Goal: Task Accomplishment & Management: Manage account settings

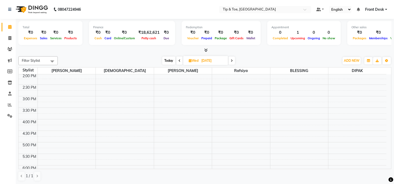
scroll to position [146, 0]
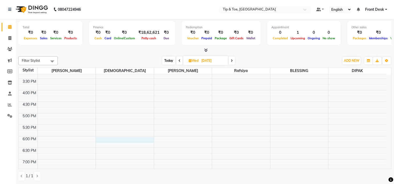
click at [130, 138] on div "9:00 AM 9:30 AM 10:00 AM 10:30 AM 11:00 AM 11:30 AM 12:00 PM 12:30 PM 1:00 PM 1…" at bounding box center [202, 79] width 367 height 300
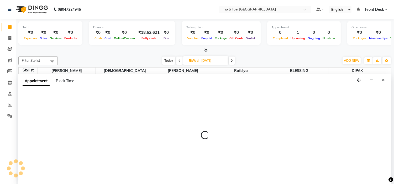
scroll to position [0, 0]
select select "37611"
select select "1080"
select select "tentative"
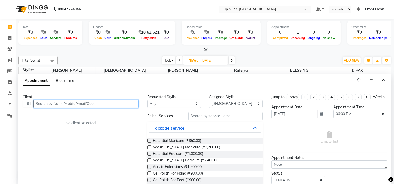
click at [91, 103] on input "text" at bounding box center [85, 104] width 105 height 8
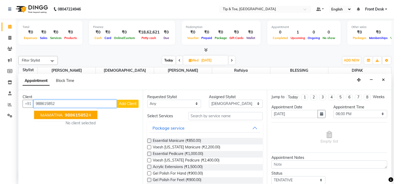
click at [65, 115] on span "988615852" at bounding box center [77, 114] width 24 height 5
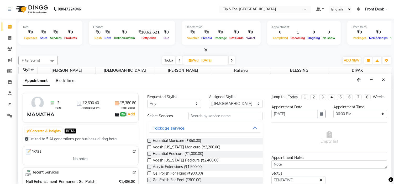
scroll to position [58, 0]
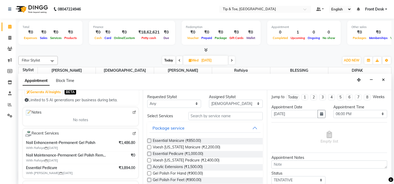
type input "9886158524"
click at [191, 128] on button "Package service" at bounding box center [204, 128] width 111 height 9
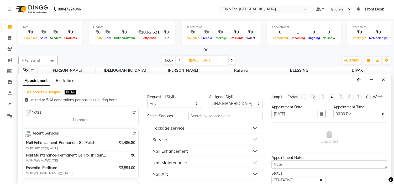
click at [187, 151] on div "Nail Enhancement" at bounding box center [169, 151] width 35 height 6
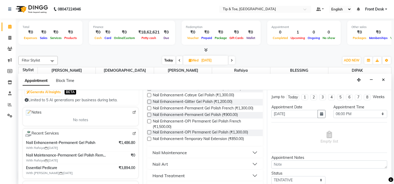
scroll to position [233, 0]
click at [193, 119] on span "Nail Enhancement-Permanent Gel Polish (₹900.00)" at bounding box center [195, 115] width 85 height 7
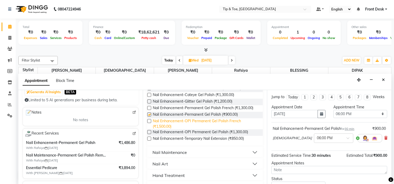
checkbox input "false"
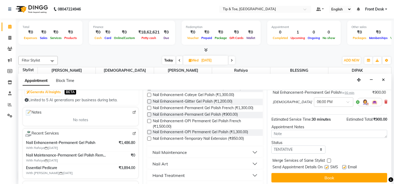
scroll to position [43, 0]
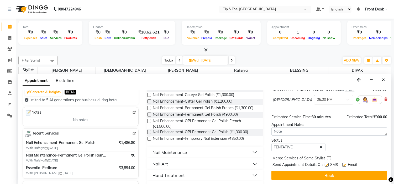
click at [345, 163] on label at bounding box center [344, 165] width 4 height 4
click at [345, 164] on input "checkbox" at bounding box center [343, 165] width 3 height 3
checkbox input "false"
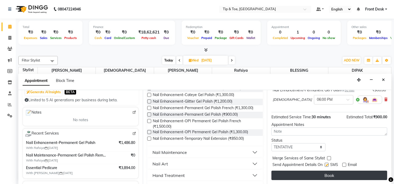
click at [344, 171] on button "Book" at bounding box center [329, 175] width 116 height 9
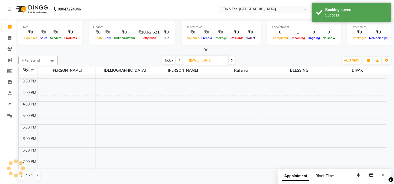
scroll to position [0, 0]
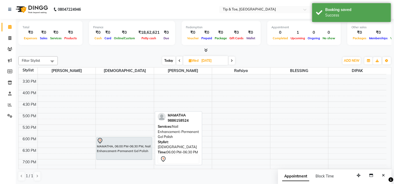
drag, startPoint x: 133, startPoint y: 148, endPoint x: 136, endPoint y: 156, distance: 8.2
click at [136, 156] on div "[PERSON_NAME], 11:15 AM-12:45 PM, Feet Treatment-Vedic Valley Pedicure MAMATHA,…" at bounding box center [125, 79] width 58 height 300
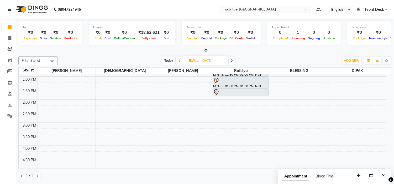
scroll to position [61, 0]
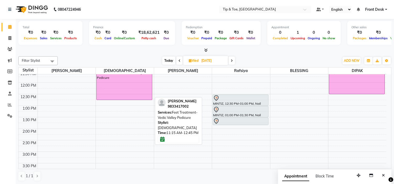
click at [136, 90] on div "[PERSON_NAME], 11:15 AM-12:45 PM, Feet Treatment-Vedic Valley Pedicure" at bounding box center [123, 83] width 55 height 34
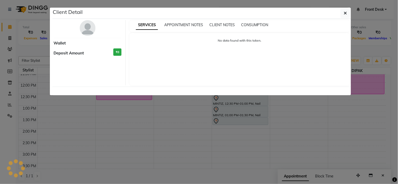
select select "6"
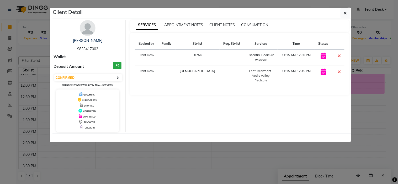
click at [219, 126] on div "SERVICES APPOINTMENT NOTES CLIENT NOTES CONSUMPTION Booked by Family Stylist Re…" at bounding box center [240, 76] width 228 height 112
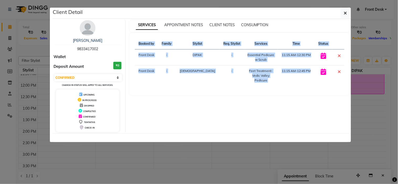
click at [219, 126] on div "SERVICES APPOINTMENT NOTES CLIENT NOTES CONSUMPTION Booked by Family Stylist Re…" at bounding box center [240, 76] width 228 height 112
click at [217, 127] on div "SERVICES APPOINTMENT NOTES CLIENT NOTES CONSUMPTION Booked by Family Stylist Re…" at bounding box center [240, 76] width 228 height 112
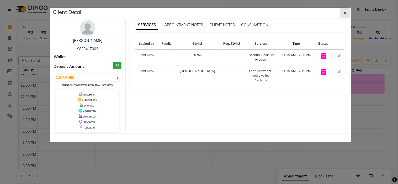
click at [347, 12] on button "button" at bounding box center [345, 13] width 10 height 10
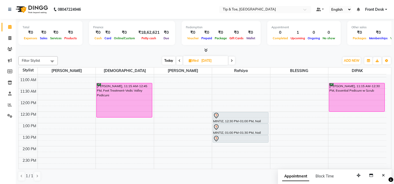
scroll to position [58, 0]
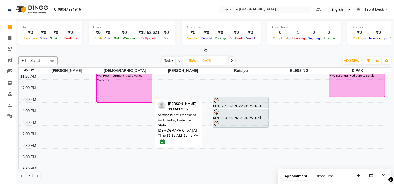
click at [129, 99] on div "[PERSON_NAME], 11:15 AM-12:45 PM, Feet Treatment-Vedic Valley Pedicure" at bounding box center [123, 85] width 55 height 34
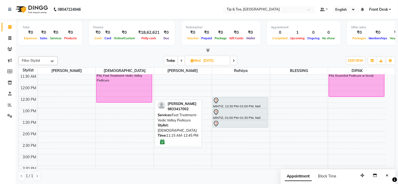
select select "6"
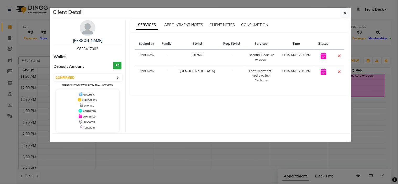
click at [199, 119] on div "SERVICES APPOINTMENT NOTES CLIENT NOTES CONSUMPTION Booked by Family Stylist Re…" at bounding box center [240, 76] width 228 height 112
click at [199, 120] on div "SERVICES APPOINTMENT NOTES CLIENT NOTES CONSUMPTION Booked by Family Stylist Re…" at bounding box center [240, 76] width 228 height 112
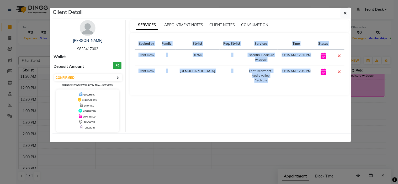
click at [199, 120] on div "SERVICES APPOINTMENT NOTES CLIENT NOTES CONSUMPTION Booked by Family Stylist Re…" at bounding box center [240, 76] width 228 height 112
click at [340, 14] on button "button" at bounding box center [345, 13] width 10 height 10
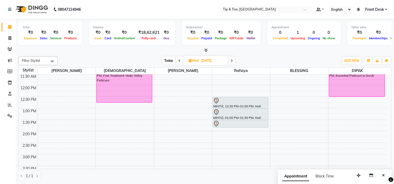
click at [214, 62] on input "[DATE]" at bounding box center [213, 61] width 26 height 8
select select "9"
select select "2025"
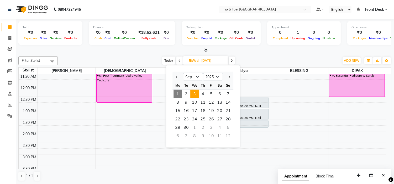
click at [178, 90] on span "1" at bounding box center [177, 94] width 8 height 8
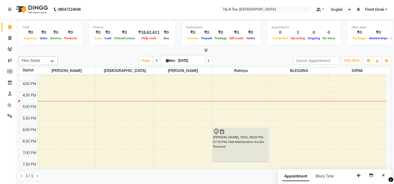
scroll to position [163, 0]
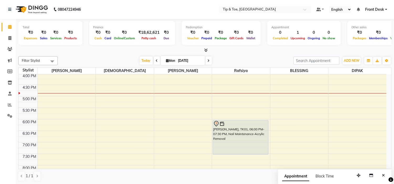
click at [205, 61] on span at bounding box center [208, 61] width 6 height 8
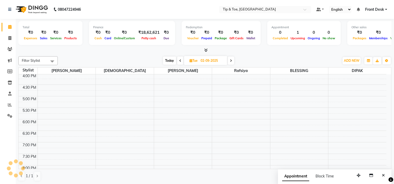
scroll to position [192, 0]
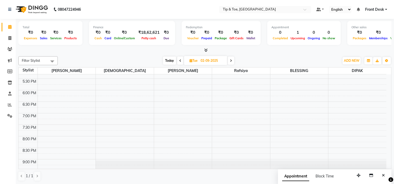
click at [230, 62] on span at bounding box center [231, 61] width 6 height 8
type input "[DATE]"
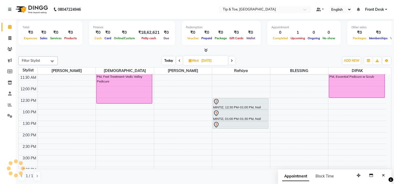
scroll to position [46, 0]
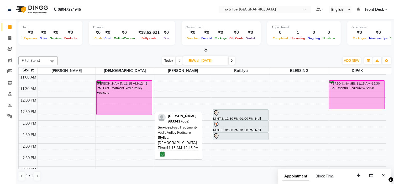
click at [137, 106] on div "[PERSON_NAME], 11:15 AM-12:45 PM, Feet Treatment-Vedic Valley Pedicure" at bounding box center [123, 98] width 55 height 34
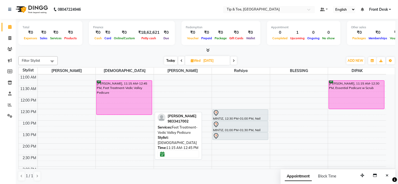
select select "6"
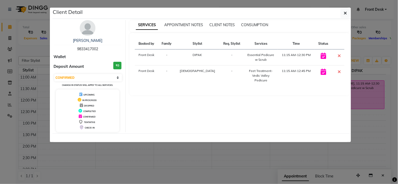
drag, startPoint x: 345, startPoint y: 13, endPoint x: 342, endPoint y: 14, distance: 3.5
click at [346, 12] on icon "button" at bounding box center [345, 13] width 3 height 4
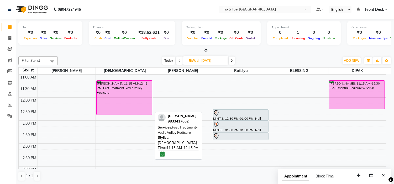
click at [129, 88] on div "[PERSON_NAME], 11:15 AM-12:45 PM, Feet Treatment-Vedic Valley Pedicure" at bounding box center [123, 98] width 55 height 34
select select "6"
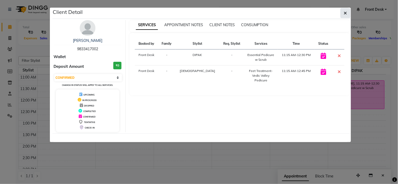
click at [348, 9] on button "button" at bounding box center [345, 13] width 10 height 10
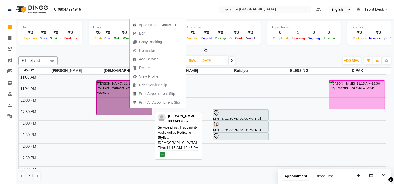
click at [105, 100] on link "[PERSON_NAME], 11:15 AM-12:45 PM, Feet Treatment-Vedic Valley Pedicure" at bounding box center [124, 98] width 56 height 35
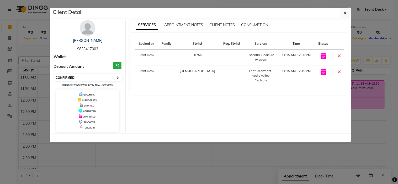
click at [84, 77] on select "Select CONFIRMED TENTATIVE" at bounding box center [88, 77] width 68 height 7
select select "7"
click at [54, 74] on select "Select CONFIRMED TENTATIVE" at bounding box center [88, 77] width 68 height 7
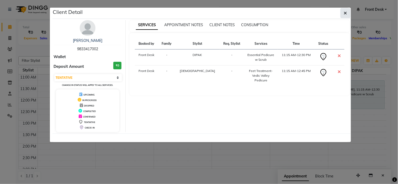
click at [346, 13] on icon "button" at bounding box center [345, 13] width 3 height 4
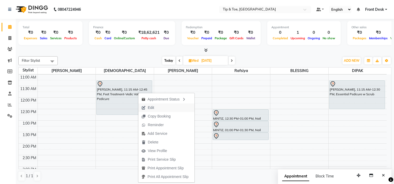
click at [151, 108] on span "Edit" at bounding box center [151, 108] width 6 height 6
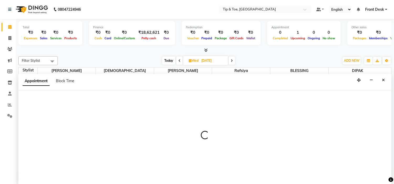
scroll to position [0, 0]
select select "tentative"
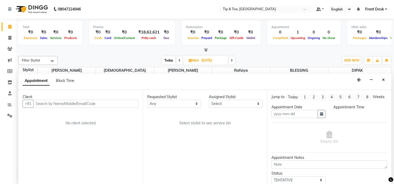
type input "[DATE]"
select select "675"
click at [290, 118] on input "[DATE]" at bounding box center [294, 114] width 46 height 8
select select "37611"
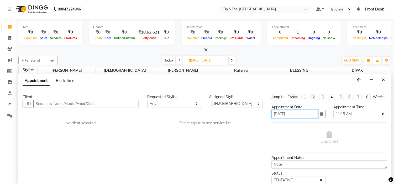
select select "2436"
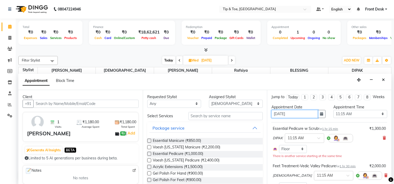
click at [286, 118] on input "[DATE]" at bounding box center [294, 114] width 46 height 8
click at [277, 118] on input "[DATE]" at bounding box center [294, 114] width 46 height 8
type input "0-09-2025"
type input "[DATE]"
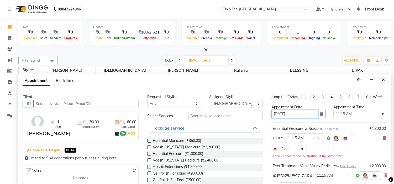
select select "675"
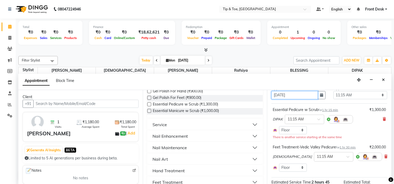
scroll to position [29, 0]
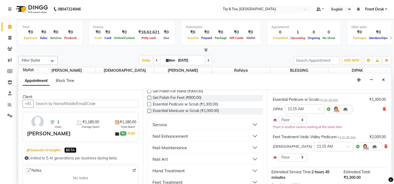
type input "[DATE]"
click at [374, 162] on div "Select Room Floor" at bounding box center [328, 158] width 113 height 8
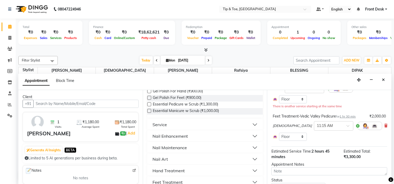
scroll to position [79, 0]
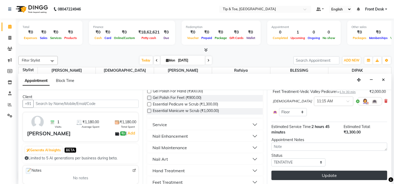
click at [348, 175] on button "Update" at bounding box center [329, 175] width 116 height 9
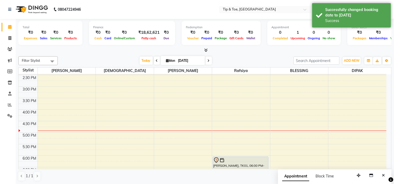
scroll to position [133, 0]
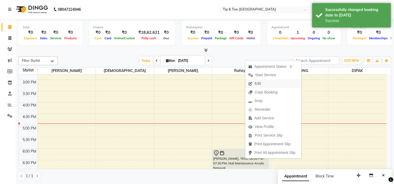
click at [267, 80] on button "Edit" at bounding box center [273, 83] width 56 height 9
select select "tentative"
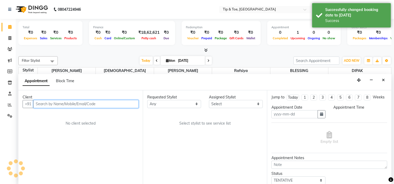
scroll to position [0, 0]
type input "[DATE]"
select select "48143"
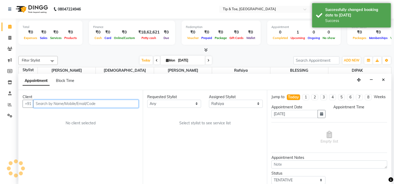
select select "1080"
select select "2436"
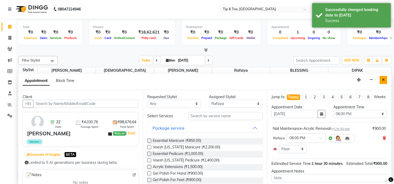
click at [382, 79] on icon "Close" at bounding box center [383, 80] width 3 height 4
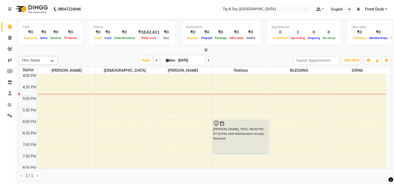
click at [185, 61] on input "[DATE]" at bounding box center [189, 61] width 26 height 8
select select "9"
select select "2025"
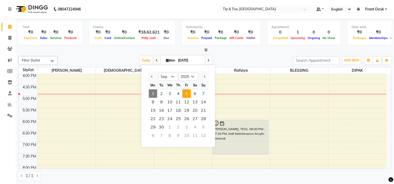
click at [186, 91] on span "5" at bounding box center [186, 94] width 8 height 8
type input "[DATE]"
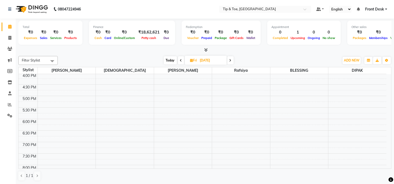
click at [213, 60] on input "[DATE]" at bounding box center [211, 61] width 26 height 8
select select "9"
select select "2025"
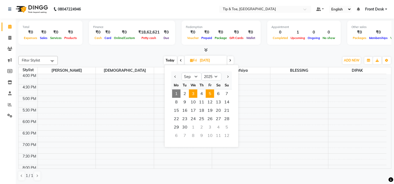
click at [196, 91] on span "3" at bounding box center [193, 94] width 8 height 8
type input "[DATE]"
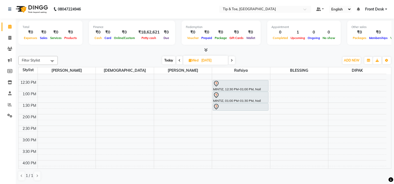
scroll to position [46, 0]
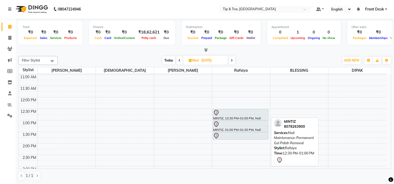
click at [229, 117] on div "MINTIZ, 12:30 PM-01:00 PM, Nail Maintenance-Permanent Gel Polish Removal" at bounding box center [240, 115] width 55 height 11
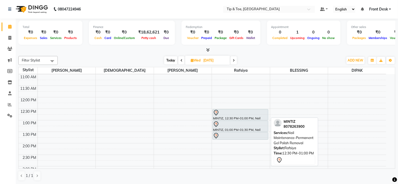
select select "7"
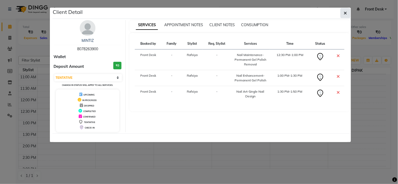
click at [342, 14] on button "button" at bounding box center [345, 13] width 10 height 10
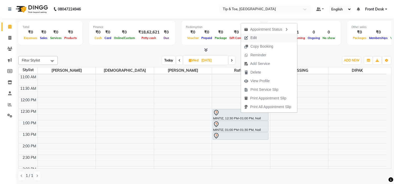
click at [259, 39] on span "Edit" at bounding box center [250, 38] width 19 height 9
select select "tentative"
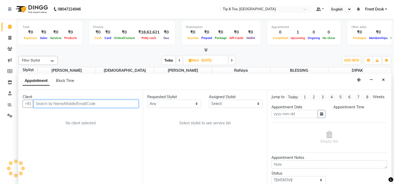
type input "[DATE]"
select select "750"
select select "48143"
select select "2436"
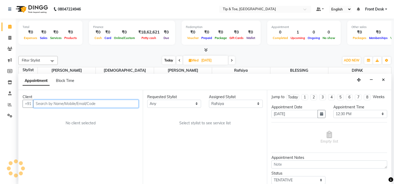
select select "2436"
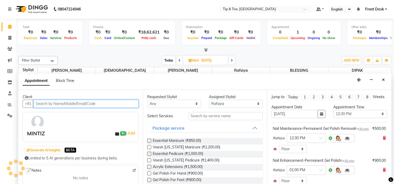
select select "2436"
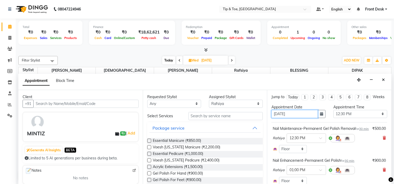
click at [275, 118] on input "[DATE]" at bounding box center [294, 114] width 46 height 8
click at [277, 118] on input "[DATE]" at bounding box center [294, 114] width 46 height 8
type input "0-09-2025"
type input "[DATE]"
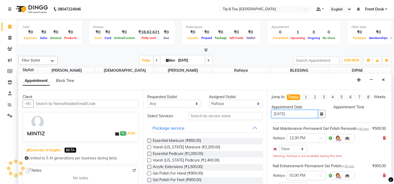
select select "750"
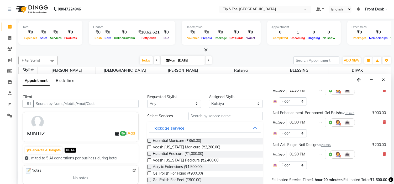
scroll to position [111, 0]
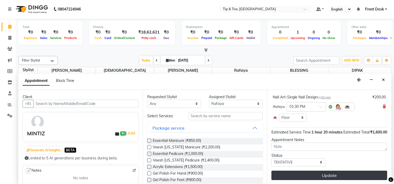
type input "[DATE]"
click at [317, 174] on button "Update" at bounding box center [329, 175] width 116 height 9
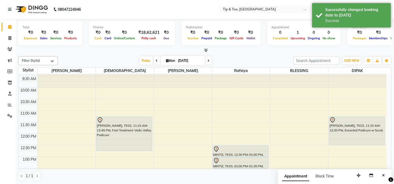
scroll to position [0, 0]
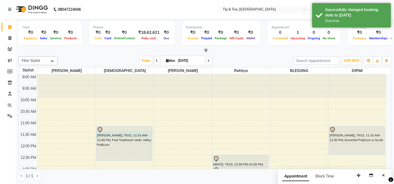
select select "37611"
select select "690"
select select "tentative"
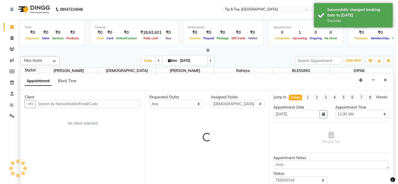
scroll to position [0, 0]
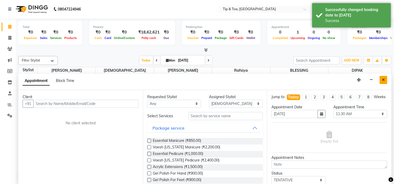
click at [383, 79] on icon "Close" at bounding box center [383, 80] width 3 height 4
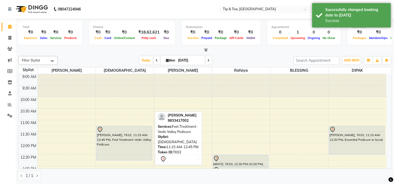
click at [121, 140] on div "[PERSON_NAME], TK02, 11:15 AM-12:45 PM, Feet Treatment-Vedic Valley Pedicure" at bounding box center [123, 143] width 55 height 34
select select "7"
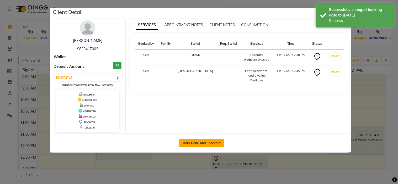
click at [200, 143] on button "Mark Done And Checkout" at bounding box center [201, 143] width 45 height 8
select select "5360"
select select "service"
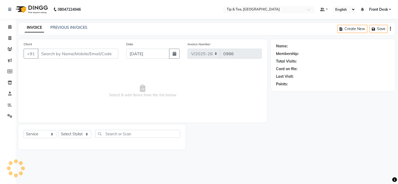
type input "9833417002"
select select "59876"
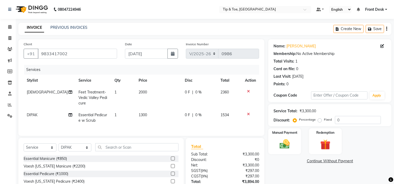
click at [147, 89] on td "2000" at bounding box center [158, 98] width 46 height 23
select select "37611"
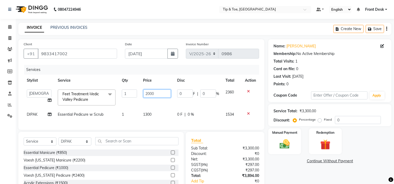
click at [151, 92] on input "2000" at bounding box center [157, 94] width 28 height 8
type input "1500"
click at [159, 109] on tbody "[PERSON_NAME] Front Desk JobsonGeorge [PERSON_NAME] [PERSON_NAME] Rafsiya SOUMY…" at bounding box center [141, 104] width 235 height 34
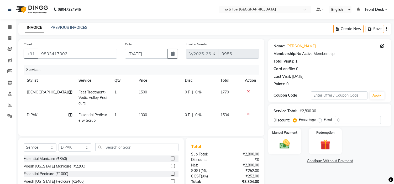
scroll to position [43, 0]
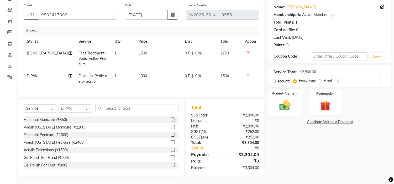
click at [287, 106] on img at bounding box center [284, 105] width 17 height 12
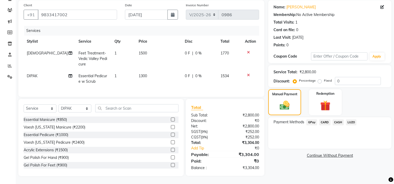
click at [325, 120] on span "CARD" at bounding box center [324, 123] width 11 height 6
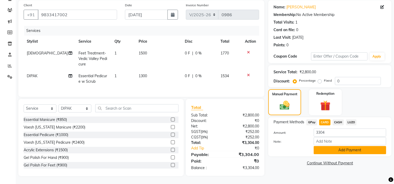
click at [334, 148] on button "Add Payment" at bounding box center [349, 150] width 72 height 8
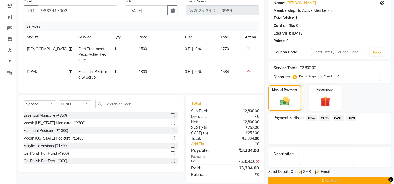
scroll to position [54, 0]
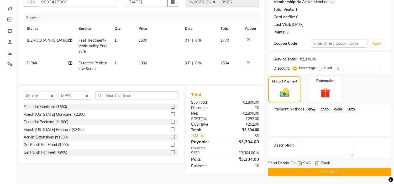
click at [316, 162] on label at bounding box center [317, 164] width 4 height 4
click at [316, 162] on input "checkbox" at bounding box center [316, 163] width 3 height 3
checkbox input "false"
click at [321, 173] on button "Checkout" at bounding box center [329, 172] width 123 height 8
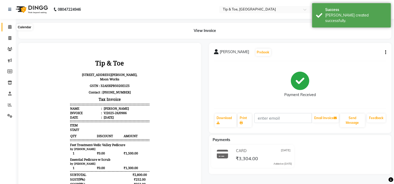
click at [8, 30] on span at bounding box center [9, 27] width 9 height 6
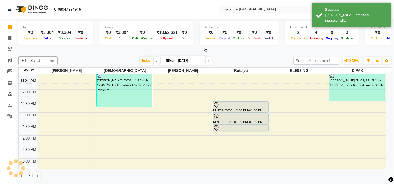
scroll to position [58, 0]
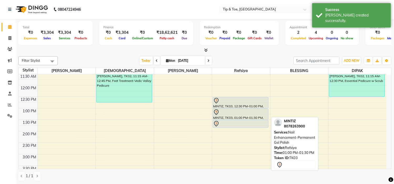
click at [229, 114] on div at bounding box center [240, 112] width 55 height 6
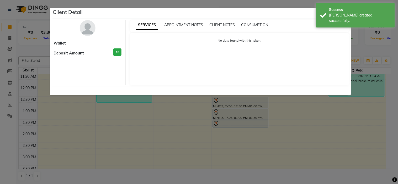
select select "7"
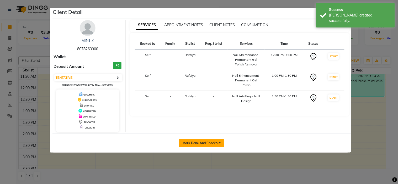
click at [219, 140] on button "Mark Done And Checkout" at bounding box center [201, 143] width 45 height 8
select select "service"
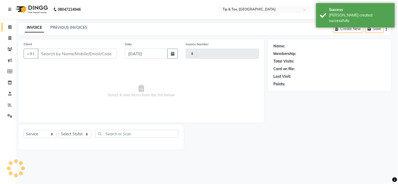
type input "0987"
select select "5360"
type input "8078263900"
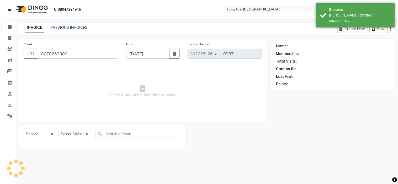
select select "48143"
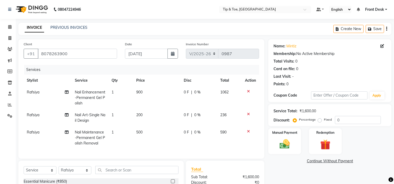
click at [151, 91] on td "900" at bounding box center [156, 98] width 47 height 23
select select "48143"
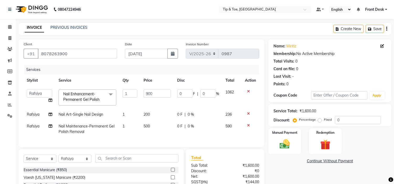
scroll to position [55, 0]
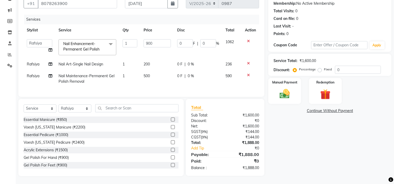
click at [277, 134] on div "Name: Mintiz Membership: No Active Membership Total Visits: 0 Card on file: 0 L…" at bounding box center [331, 82] width 127 height 187
click at [282, 93] on img at bounding box center [284, 94] width 17 height 12
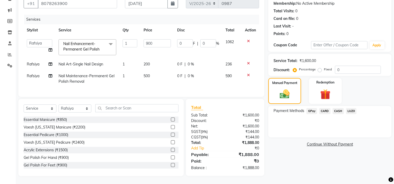
click at [295, 142] on link "Continue Without Payment" at bounding box center [329, 145] width 121 height 6
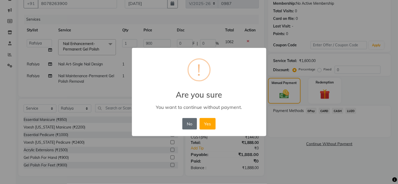
click at [194, 124] on button "No" at bounding box center [189, 124] width 15 height 12
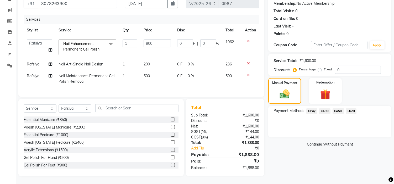
click at [311, 108] on span "GPay" at bounding box center [311, 111] width 11 height 6
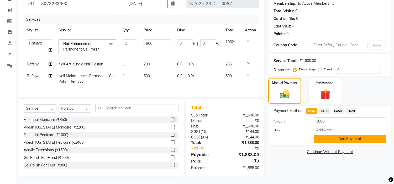
click at [329, 135] on button "Add Payment" at bounding box center [349, 139] width 72 height 8
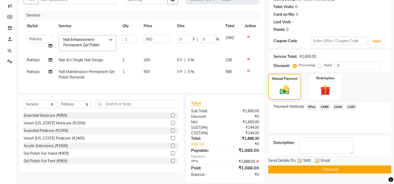
click at [318, 162] on label at bounding box center [317, 161] width 4 height 4
click at [318, 162] on input "checkbox" at bounding box center [316, 161] width 3 height 3
checkbox input "false"
click at [320, 168] on button "Checkout" at bounding box center [329, 170] width 123 height 8
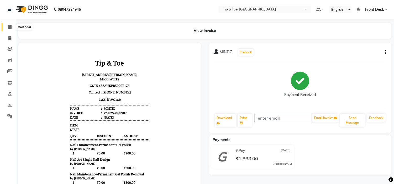
click at [12, 28] on span at bounding box center [9, 27] width 9 height 6
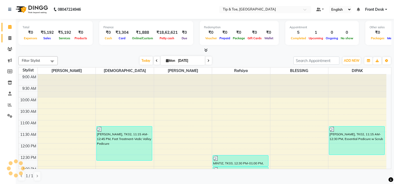
drag, startPoint x: 4, startPoint y: 39, endPoint x: 13, endPoint y: 38, distance: 8.2
click at [6, 39] on link "Invoice" at bounding box center [8, 38] width 13 height 9
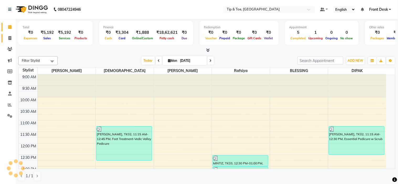
select select "5360"
select select "service"
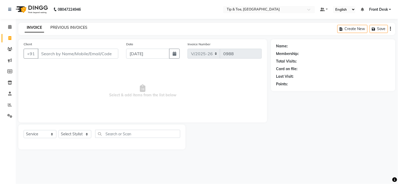
click at [76, 28] on link "PREVIOUS INVOICES" at bounding box center [68, 27] width 37 height 5
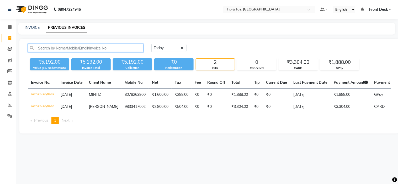
click at [81, 46] on input "text" at bounding box center [86, 48] width 116 height 8
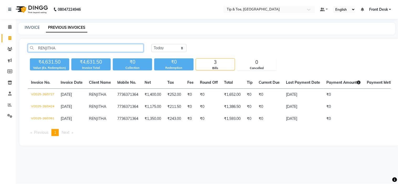
type input "RENJITHA"
click at [294, 51] on div "[DATE] [DATE] Custom Range" at bounding box center [270, 48] width 239 height 8
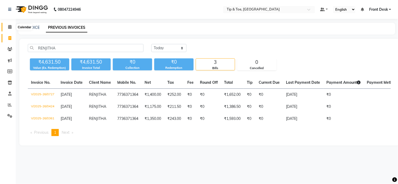
click at [11, 26] on icon at bounding box center [9, 27] width 3 height 4
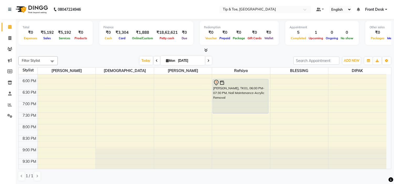
scroll to position [175, 0]
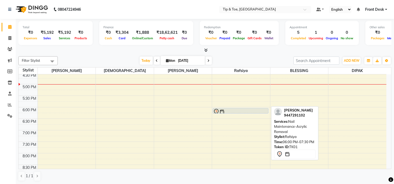
drag, startPoint x: 247, startPoint y: 142, endPoint x: 244, endPoint y: 112, distance: 30.0
click at [244, 112] on div "MINTIZ, TK03, 12:30 PM-01:00 PM, Nail Maintenance-Permanent Gel Polish Removal …" at bounding box center [241, 50] width 58 height 300
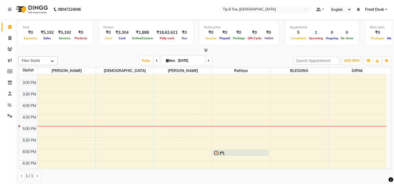
scroll to position [116, 0]
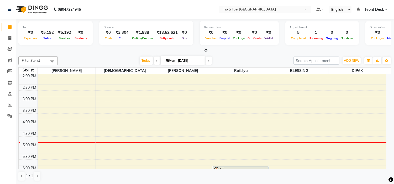
click at [235, 141] on div "9:00 AM 9:30 AM 10:00 AM 10:30 AM 11:00 AM 11:30 AM 12:00 PM 12:30 PM 1:00 PM 1…" at bounding box center [202, 108] width 367 height 300
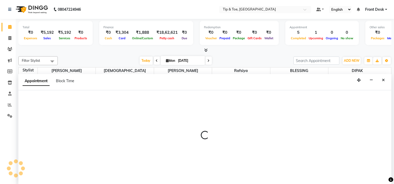
select select "48143"
select select "tentative"
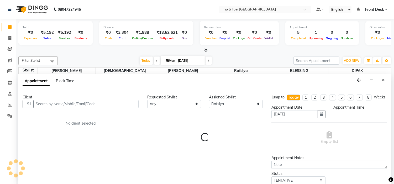
scroll to position [0, 0]
select select "1005"
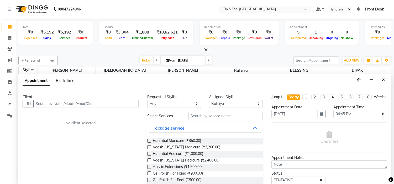
click at [387, 82] on div "Appointment Block Time" at bounding box center [204, 82] width 373 height 16
click at [384, 80] on icon "Close" at bounding box center [383, 80] width 3 height 4
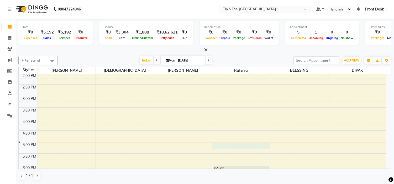
click at [248, 146] on div "9:00 AM 9:30 AM 10:00 AM 10:30 AM 11:00 AM 11:30 AM 12:00 PM 12:30 PM 1:00 PM 1…" at bounding box center [202, 108] width 367 height 300
select select "48143"
select select "1020"
select select "tentative"
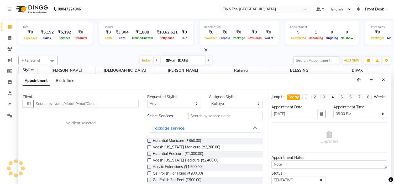
click at [107, 102] on input "text" at bounding box center [85, 104] width 105 height 8
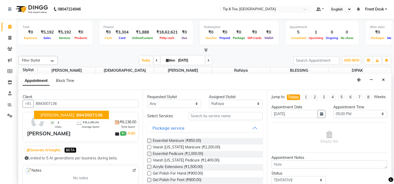
click at [83, 111] on button "[PERSON_NAME] 8943007136" at bounding box center [71, 115] width 75 height 8
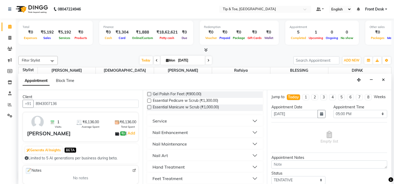
scroll to position [87, 0]
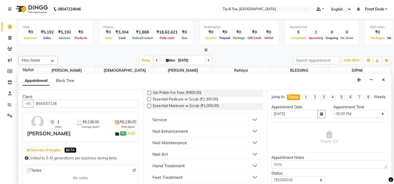
type input "8943007136"
click at [191, 144] on button "Nail Maintenance" at bounding box center [204, 142] width 111 height 9
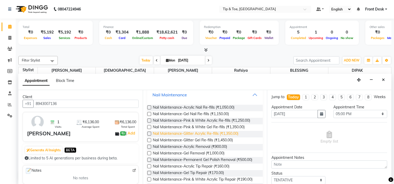
scroll to position [146, 0]
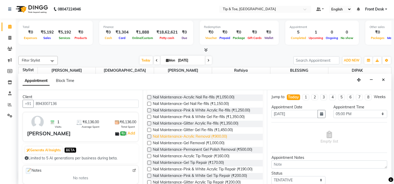
click at [221, 137] on span "Nail Maintenance-Acrylic Removal (₹900.00)" at bounding box center [190, 137] width 74 height 7
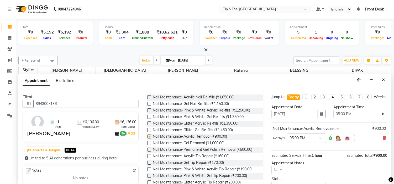
checkbox input "false"
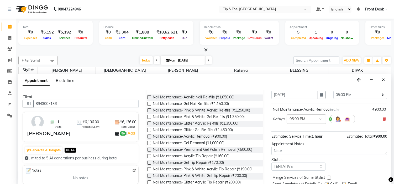
scroll to position [43, 0]
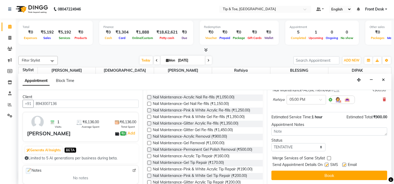
click at [345, 167] on label at bounding box center [344, 165] width 4 height 4
click at [345, 167] on input "checkbox" at bounding box center [343, 165] width 3 height 3
checkbox input "false"
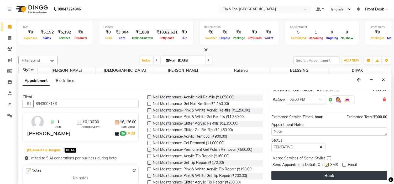
click at [352, 175] on button "Book" at bounding box center [329, 175] width 116 height 9
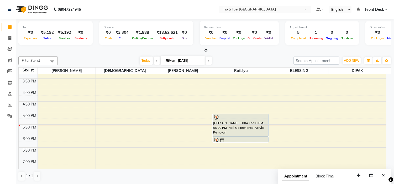
scroll to position [146, 0]
click at [65, 111] on div "9:00 AM 9:30 AM 10:00 AM 10:30 AM 11:00 AM 11:30 AM 12:00 PM 12:30 PM 1:00 PM 1…" at bounding box center [202, 79] width 367 height 300
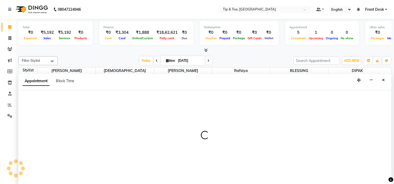
scroll to position [0, 0]
select select "35568"
select select "1005"
select select "tentative"
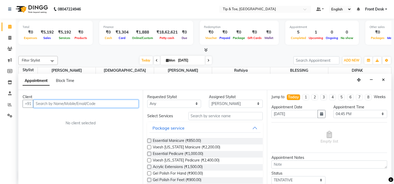
click at [41, 104] on input "text" at bounding box center [85, 104] width 105 height 8
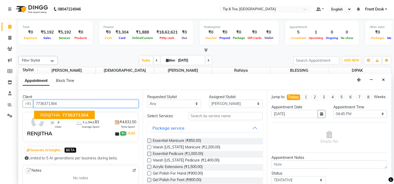
click at [66, 117] on span "7736371364" at bounding box center [75, 114] width 26 height 5
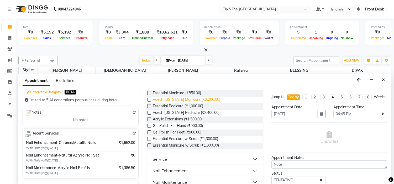
scroll to position [58, 0]
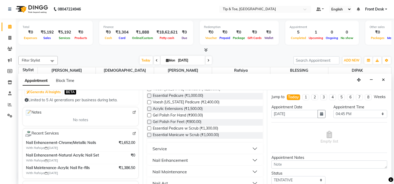
type input "7736371364"
click at [193, 159] on button "Nail Enhancement" at bounding box center [204, 160] width 111 height 9
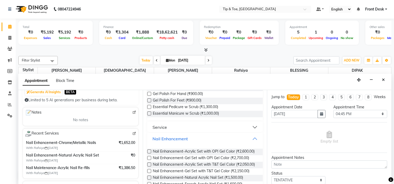
scroll to position [87, 0]
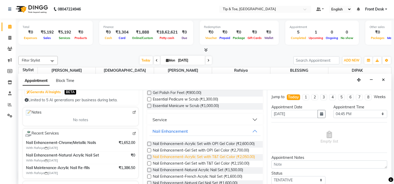
click at [220, 161] on span "Nail Enhancement-Acrylic Set with T&T Gel Color (₹2,050.00)" at bounding box center [204, 157] width 102 height 7
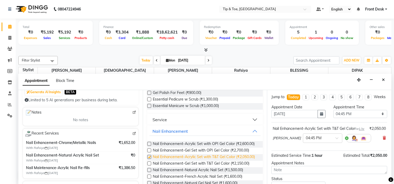
checkbox input "false"
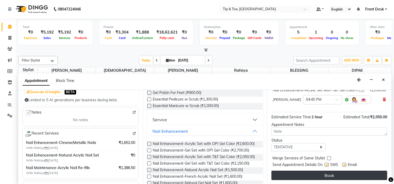
scroll to position [49, 0]
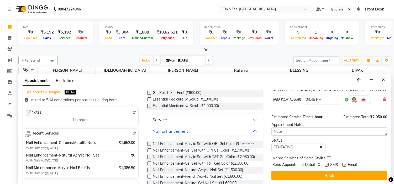
click at [345, 165] on label at bounding box center [344, 165] width 4 height 4
click at [345, 165] on input "checkbox" at bounding box center [343, 165] width 3 height 3
checkbox input "false"
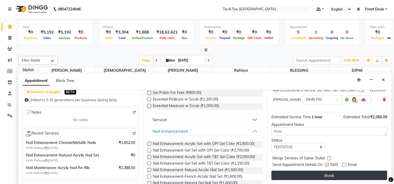
click at [351, 171] on button "Book" at bounding box center [329, 175] width 116 height 9
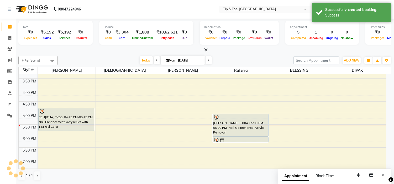
scroll to position [0, 0]
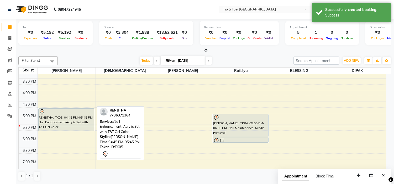
click at [77, 121] on div "RENJITHA, TK05, 04:45 PM-05:45 PM, Nail Enhancement-Acrylic Set with T&T Gel Co…" at bounding box center [66, 120] width 55 height 22
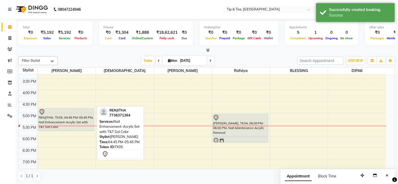
select select "7"
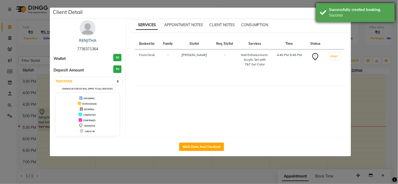
click at [361, 8] on div "Successfully created booking." at bounding box center [360, 10] width 62 height 6
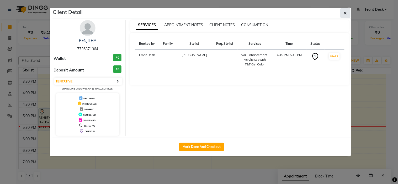
click at [343, 13] on button "button" at bounding box center [345, 13] width 10 height 10
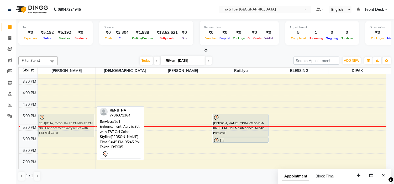
drag, startPoint x: 61, startPoint y: 117, endPoint x: 63, endPoint y: 122, distance: 5.2
click at [63, 122] on div "RENJITHA, TK05, 04:45 PM-05:45 PM, Nail Enhancement-Acrylic Set with T&T Gel Co…" at bounding box center [67, 79] width 58 height 300
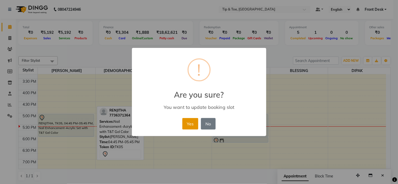
click at [192, 125] on button "Yes" at bounding box center [190, 124] width 16 height 12
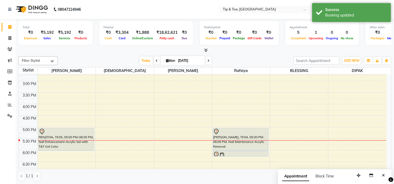
scroll to position [146, 0]
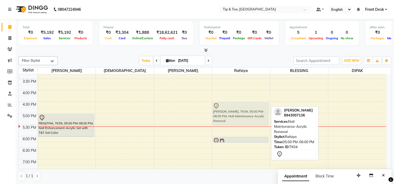
drag, startPoint x: 241, startPoint y: 125, endPoint x: 241, endPoint y: 111, distance: 13.4
click at [241, 111] on div "MINTIZ, TK03, 12:30 PM-01:00 PM, Nail Maintenance-Permanent Gel Polish Removal …" at bounding box center [241, 79] width 58 height 300
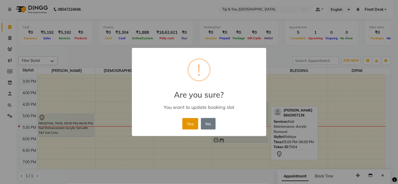
click at [191, 123] on button "Yes" at bounding box center [190, 124] width 16 height 12
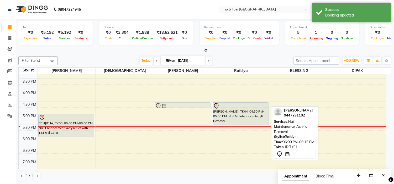
drag, startPoint x: 230, startPoint y: 140, endPoint x: 184, endPoint y: 105, distance: 56.9
click at [184, 105] on tr "RENJITHA, TK05, 05:00 PM-06:00 PM, Nail Enhancement-Acrylic Set with T&T Gel Co…" at bounding box center [202, 79] width 367 height 300
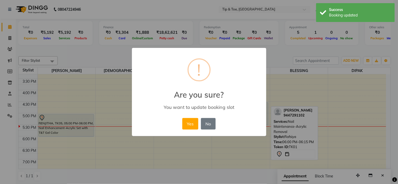
click at [182, 126] on div "Yes No No" at bounding box center [199, 124] width 36 height 14
click at [191, 122] on button "Yes" at bounding box center [190, 124] width 16 height 12
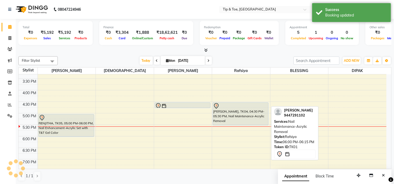
click at [240, 129] on div "9:00 AM 9:30 AM 10:00 AM 10:30 AM 11:00 AM 11:30 AM 12:00 PM 12:30 PM 1:00 PM 1…" at bounding box center [202, 79] width 367 height 300
select select "48143"
select select "tentative"
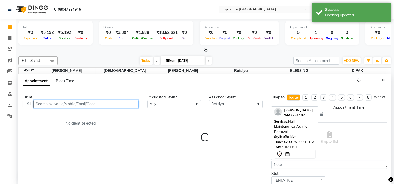
select select "1050"
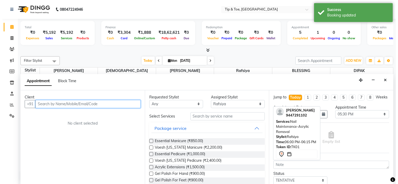
scroll to position [0, 0]
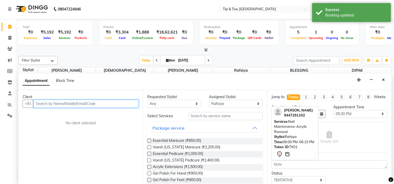
click at [119, 103] on input "text" at bounding box center [85, 104] width 105 height 8
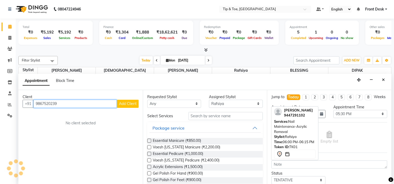
type input "9867520239"
click at [122, 103] on span "Add Client" at bounding box center [128, 103] width 18 height 5
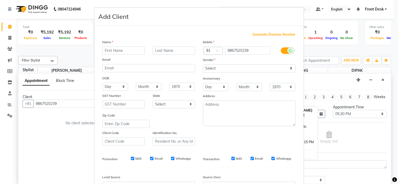
click at [124, 50] on input "text" at bounding box center [124, 51] width 42 height 8
type input "[PERSON_NAME]"
click at [206, 70] on select "Select [DEMOGRAPHIC_DATA] [DEMOGRAPHIC_DATA] Other Prefer Not To Say" at bounding box center [249, 69] width 93 height 8
click at [203, 65] on select "Select [DEMOGRAPHIC_DATA] [DEMOGRAPHIC_DATA] Other Prefer Not To Say" at bounding box center [249, 69] width 93 height 8
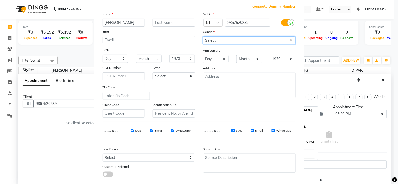
scroll to position [0, 0]
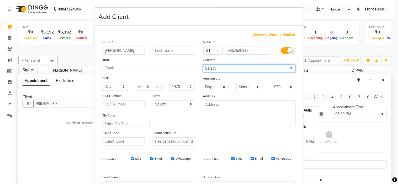
click at [229, 68] on select "Select [DEMOGRAPHIC_DATA] [DEMOGRAPHIC_DATA] Other Prefer Not To Say" at bounding box center [249, 69] width 93 height 8
select select "[DEMOGRAPHIC_DATA]"
click at [203, 65] on select "Select [DEMOGRAPHIC_DATA] [DEMOGRAPHIC_DATA] Other Prefer Not To Say" at bounding box center [249, 69] width 93 height 8
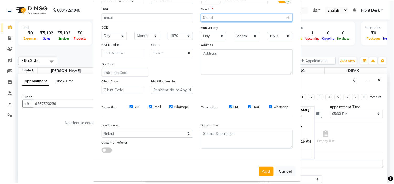
scroll to position [58, 0]
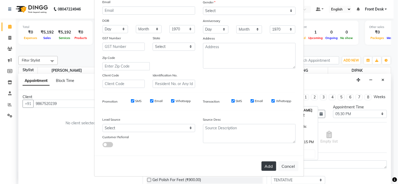
click at [268, 165] on button "Add" at bounding box center [268, 166] width 15 height 9
select select
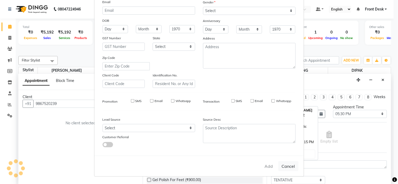
select select
checkbox input "false"
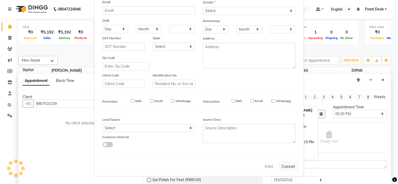
checkbox input "false"
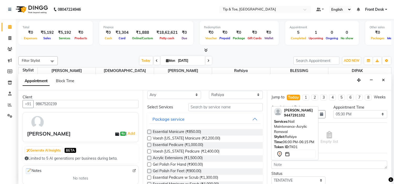
scroll to position [0, 0]
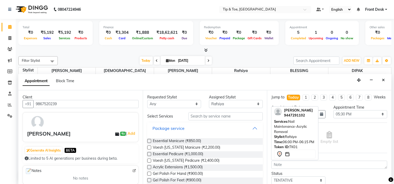
click at [226, 130] on button "Package service" at bounding box center [204, 128] width 111 height 9
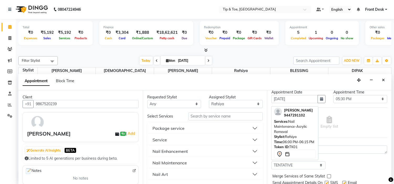
scroll to position [29, 0]
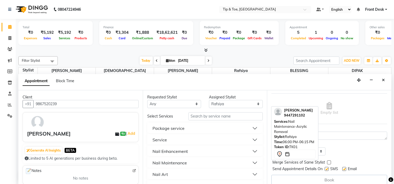
click at [344, 171] on label at bounding box center [344, 169] width 4 height 4
click at [344, 171] on input "checkbox" at bounding box center [343, 169] width 3 height 3
checkbox input "false"
click at [205, 150] on button "Nail Enhancement" at bounding box center [204, 151] width 111 height 9
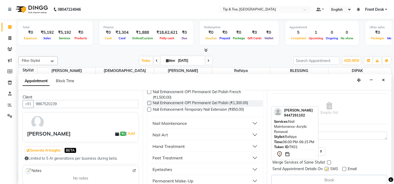
scroll to position [233, 0]
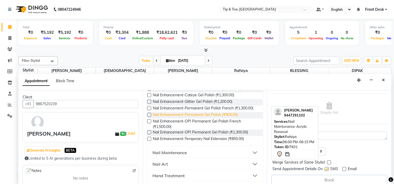
click at [232, 119] on span "Nail Enhancement-Permanent Gel Polish (₹900.00)" at bounding box center [195, 115] width 85 height 7
checkbox input "false"
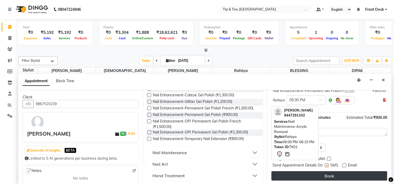
scroll to position [43, 0]
click at [336, 179] on button "Book" at bounding box center [329, 175] width 116 height 9
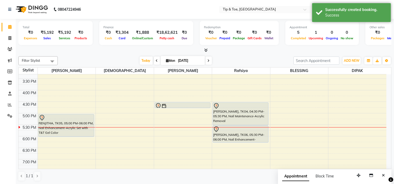
click at [225, 140] on div "MINTIZ, TK03, 12:30 PM-01:00 PM, Nail Maintenance-Permanent Gel Polish Removal …" at bounding box center [241, 79] width 58 height 300
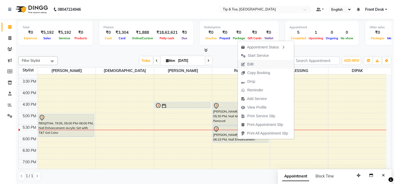
click at [257, 64] on button "Edit" at bounding box center [266, 64] width 56 height 9
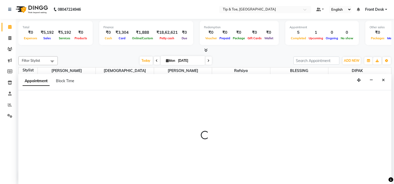
scroll to position [0, 0]
select select "tentative"
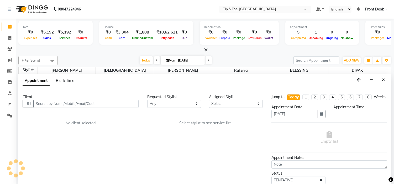
scroll to position [0, 0]
select select "48143"
select select "1050"
select select "2436"
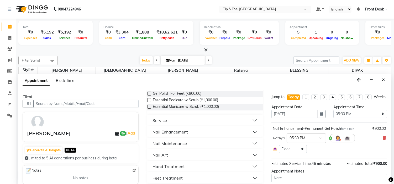
scroll to position [87, 0]
click at [199, 154] on button "Nail Art" at bounding box center [204, 154] width 111 height 9
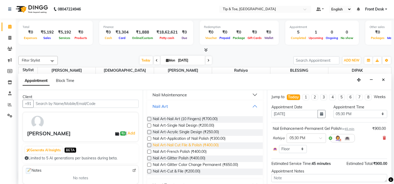
scroll to position [146, 0]
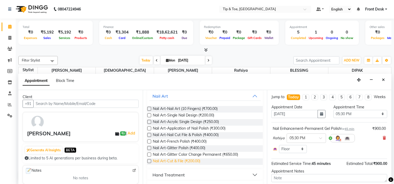
click at [199, 161] on span "Nail Art-Cut & File (₹200.00)" at bounding box center [176, 162] width 47 height 7
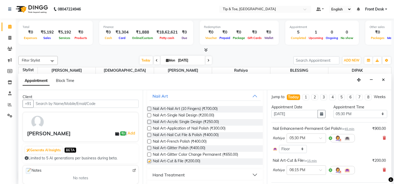
checkbox input "false"
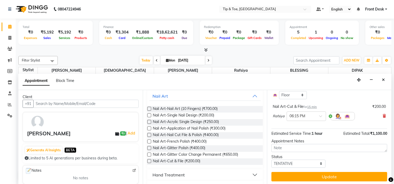
scroll to position [58, 0]
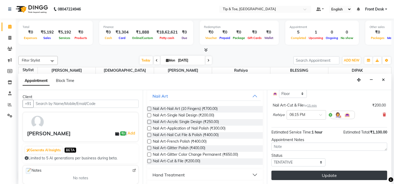
click at [343, 173] on button "Update" at bounding box center [329, 175] width 116 height 9
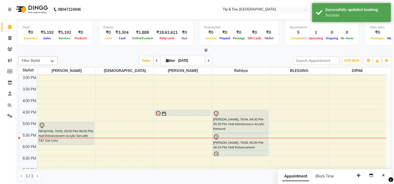
scroll to position [127, 0]
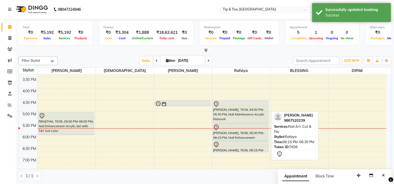
drag, startPoint x: 243, startPoint y: 166, endPoint x: 244, endPoint y: 162, distance: 4.6
click at [244, 165] on div "MINTIZ, TK03, 12:30 PM-01:00 PM, Nail Maintenance-Permanent Gel Polish Removal …" at bounding box center [241, 77] width 58 height 300
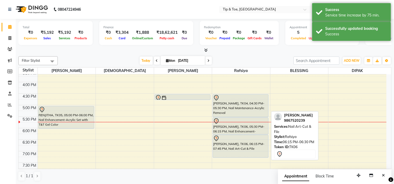
drag, startPoint x: 247, startPoint y: 169, endPoint x: 250, endPoint y: 153, distance: 15.5
click at [250, 153] on div "MINTIZ, TK03, 12:30 PM-01:00 PM, Nail Maintenance-Permanent Gel Polish Removal …" at bounding box center [241, 71] width 58 height 300
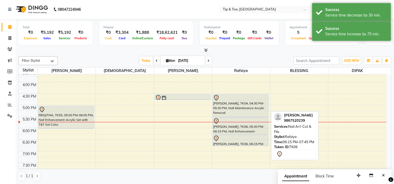
drag, startPoint x: 245, startPoint y: 158, endPoint x: 246, endPoint y: 151, distance: 6.9
click at [246, 151] on div "9:00 AM 9:30 AM 10:00 AM 10:30 AM 11:00 AM 11:30 AM 12:00 PM 12:30 PM 1:00 PM 1…" at bounding box center [202, 71] width 367 height 300
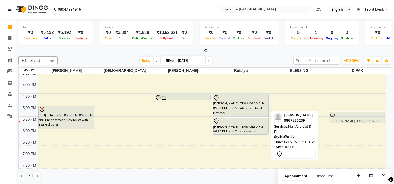
drag, startPoint x: 248, startPoint y: 143, endPoint x: 350, endPoint y: 120, distance: 105.1
click at [350, 120] on tr "RENJITHA, TK05, 05:00 PM-06:00 PM, Nail Enhancement-Acrylic Set with T&T Gel Co…" at bounding box center [202, 71] width 367 height 300
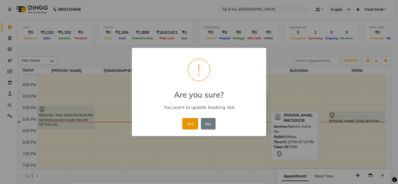
click at [190, 124] on button "Yes" at bounding box center [190, 124] width 16 height 12
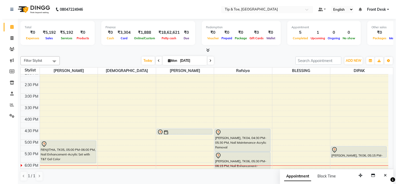
scroll to position [0, 0]
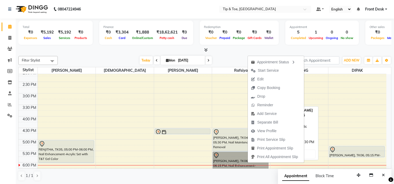
click at [228, 139] on div "[PERSON_NAME], TK04, 04:30 PM-05:30 PM, Nail Maintenance-Acrylic Removal" at bounding box center [240, 140] width 55 height 23
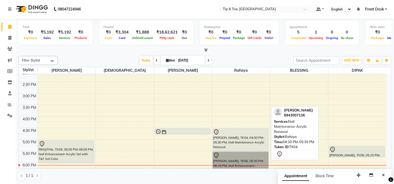
click at [228, 139] on div "[PERSON_NAME], TK04, 04:30 PM-05:30 PM, Nail Maintenance-Acrylic Removal" at bounding box center [240, 140] width 55 height 23
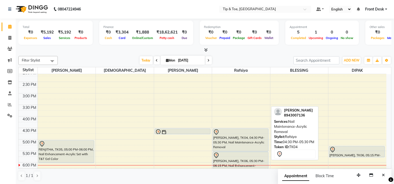
select select "7"
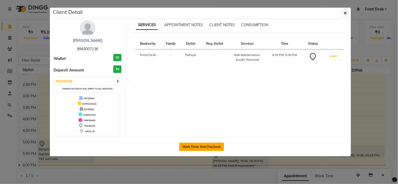
click at [217, 143] on button "Mark Done And Checkout" at bounding box center [201, 147] width 45 height 8
select select "5360"
select select "service"
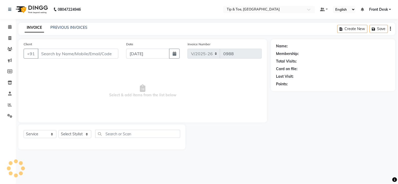
type input "8943007136"
select select "48143"
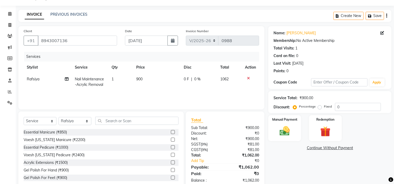
scroll to position [25, 0]
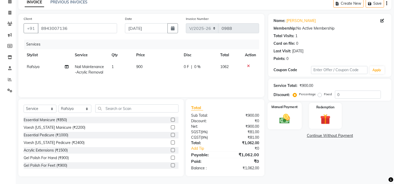
click at [284, 124] on img at bounding box center [284, 119] width 17 height 12
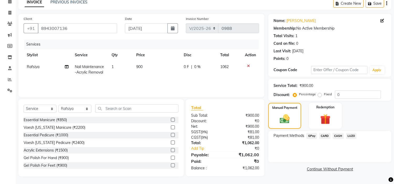
click at [314, 137] on span "GPay" at bounding box center [311, 136] width 11 height 6
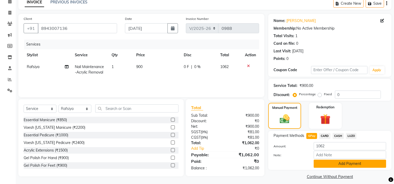
click at [337, 162] on button "Add Payment" at bounding box center [349, 164] width 72 height 8
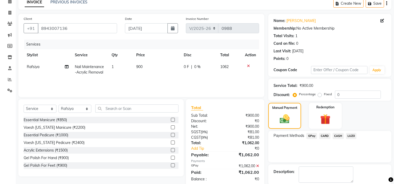
scroll to position [51, 0]
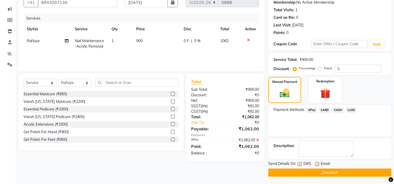
click at [318, 165] on label at bounding box center [317, 164] width 4 height 4
click at [318, 165] on input "checkbox" at bounding box center [316, 164] width 3 height 3
checkbox input "false"
click at [319, 171] on button "Checkout" at bounding box center [329, 173] width 123 height 8
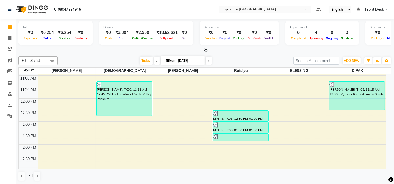
scroll to position [146, 0]
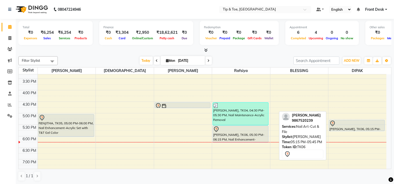
click at [341, 125] on div at bounding box center [356, 124] width 55 height 6
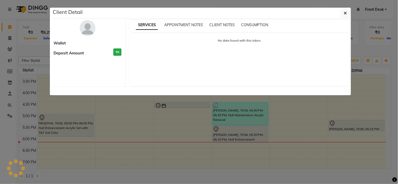
select select "7"
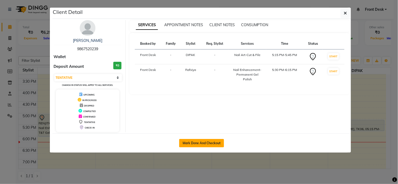
click at [214, 143] on button "Mark Done And Checkout" at bounding box center [201, 143] width 45 height 8
select select "service"
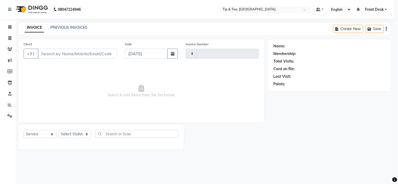
type input "0989"
select select "5360"
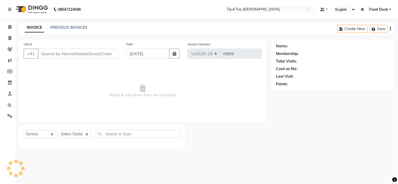
type input "9867520239"
select select "59876"
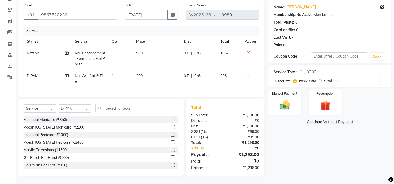
scroll to position [43, 0]
click at [289, 104] on img at bounding box center [284, 105] width 17 height 12
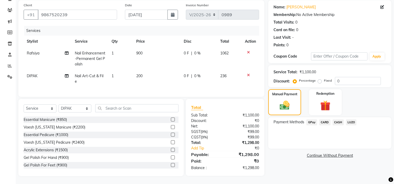
click at [308, 120] on span "GPay" at bounding box center [311, 123] width 11 height 6
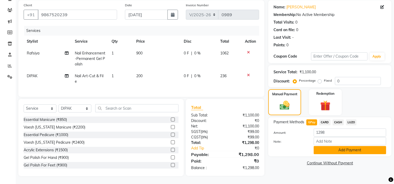
click at [329, 146] on button "Add Payment" at bounding box center [349, 150] width 72 height 8
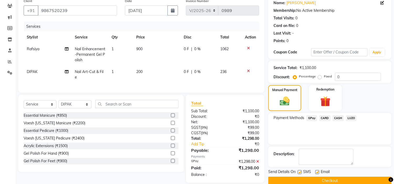
click at [316, 171] on label at bounding box center [317, 172] width 4 height 4
click at [316, 171] on input "checkbox" at bounding box center [316, 172] width 3 height 3
checkbox input "false"
click at [321, 181] on button "Checkout" at bounding box center [329, 181] width 123 height 8
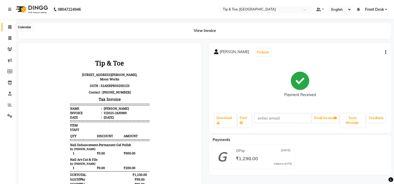
click at [12, 25] on span at bounding box center [9, 27] width 9 height 6
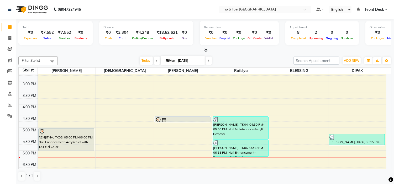
scroll to position [146, 0]
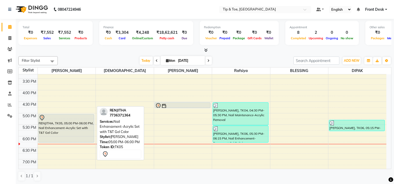
drag, startPoint x: 74, startPoint y: 136, endPoint x: 74, endPoint y: 140, distance: 4.0
click at [74, 140] on div "RENJITHA, TK05, 05:00 PM-06:00 PM, Nail Enhancement-Acrylic Set with T&T Gel Co…" at bounding box center [67, 79] width 58 height 300
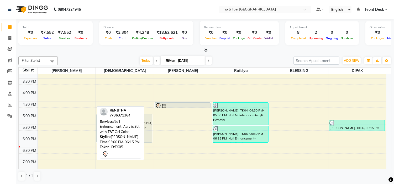
drag, startPoint x: 77, startPoint y: 129, endPoint x: 110, endPoint y: 127, distance: 32.8
click at [110, 127] on div "Filter Stylist Select All BLESSING DIPAK Karamjeet Khalid Rafsiya Sunita Today …" at bounding box center [204, 118] width 373 height 129
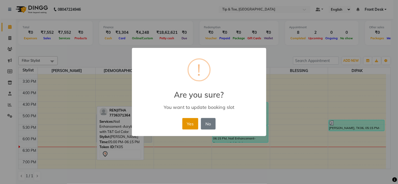
click at [185, 124] on button "Yes" at bounding box center [190, 124] width 16 height 12
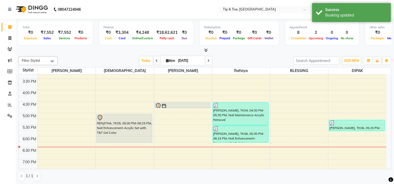
click at [55, 137] on div "9:00 AM 9:30 AM 10:00 AM 10:30 AM 11:00 AM 11:30 AM 12:00 PM 12:30 PM 1:00 PM 1…" at bounding box center [202, 79] width 367 height 300
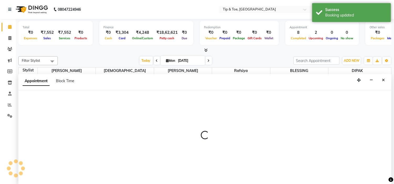
scroll to position [0, 0]
select select "35568"
select select "tentative"
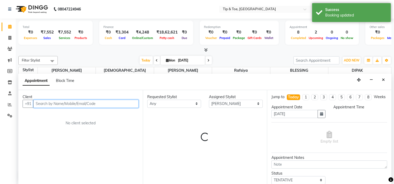
select select "1080"
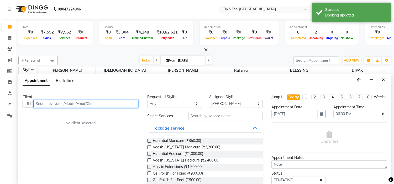
click at [49, 104] on input "text" at bounding box center [85, 104] width 105 height 8
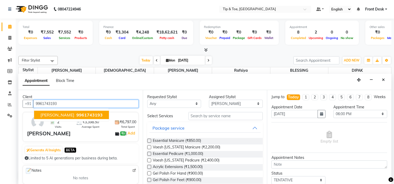
click at [58, 114] on span "AMEYA PRASAD" at bounding box center [57, 114] width 34 height 5
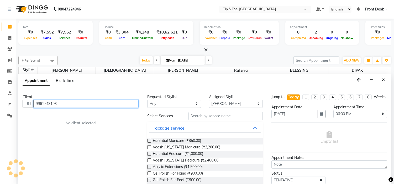
scroll to position [29, 0]
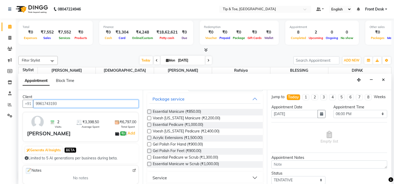
type input "9961743193"
click at [202, 98] on button "Package service" at bounding box center [204, 98] width 111 height 9
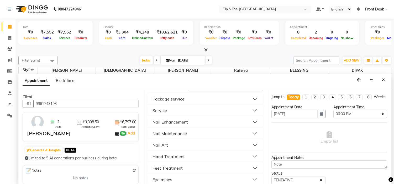
click at [190, 59] on input "[DATE]" at bounding box center [189, 61] width 26 height 8
select select "9"
select select "2025"
click at [185, 167] on button "Feet Treatment" at bounding box center [204, 168] width 111 height 9
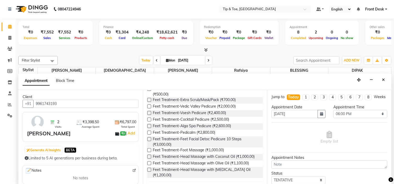
scroll to position [116, 0]
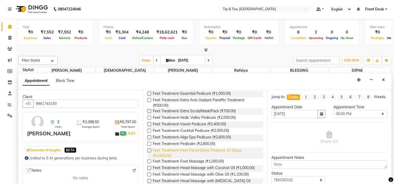
click at [229, 151] on span "Feet Treatment-Feet Facial Detoc Pedicure 10 Steps (₹3,000.00)" at bounding box center [206, 153] width 106 height 11
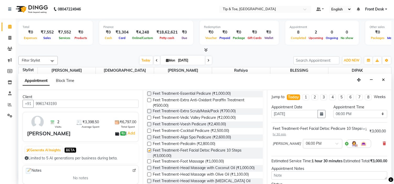
checkbox input "false"
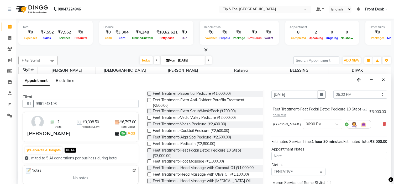
scroll to position [54, 0]
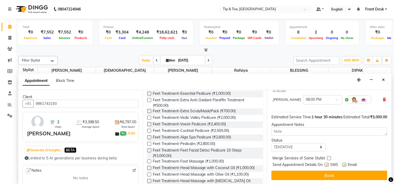
click at [343, 164] on label at bounding box center [344, 165] width 4 height 4
click at [343, 164] on input "checkbox" at bounding box center [343, 165] width 3 height 3
checkbox input "false"
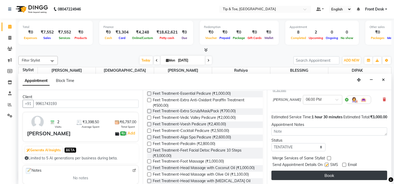
click at [345, 174] on button "Book" at bounding box center [329, 175] width 116 height 9
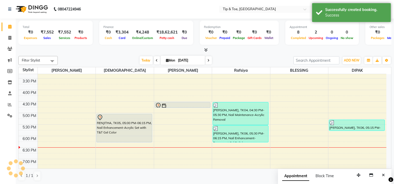
scroll to position [0, 0]
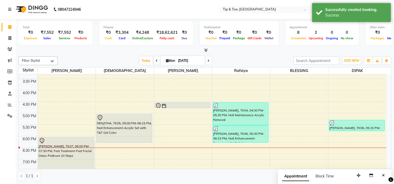
click at [195, 60] on input "[DATE]" at bounding box center [189, 61] width 26 height 8
select select "9"
select select "2025"
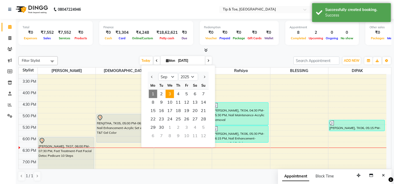
click at [170, 95] on span "3" at bounding box center [169, 94] width 8 height 8
type input "[DATE]"
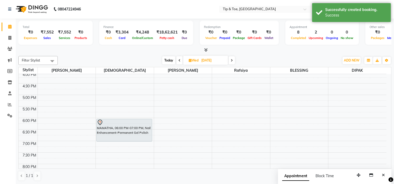
scroll to position [148, 0]
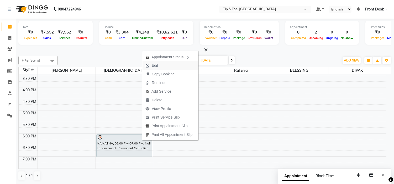
click at [173, 66] on button "Edit" at bounding box center [170, 65] width 56 height 9
select select "tentative"
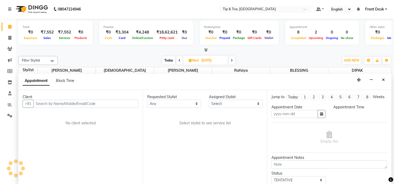
type input "[DATE]"
select select "1080"
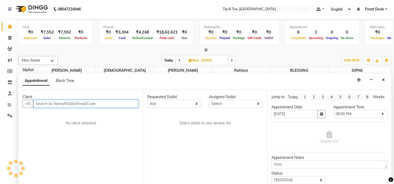
select select "37611"
select select "2436"
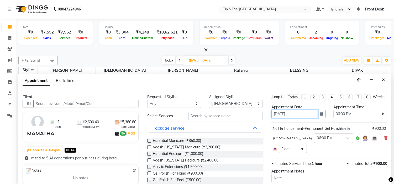
click at [281, 118] on input "[DATE]" at bounding box center [294, 114] width 46 height 8
click at [278, 118] on input "[DATE]" at bounding box center [294, 114] width 46 height 8
type input "[DATE]"
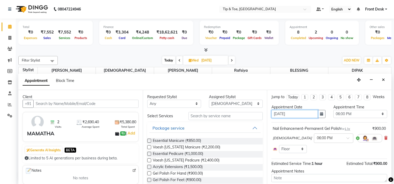
select select "1080"
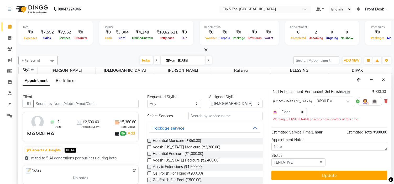
scroll to position [42, 0]
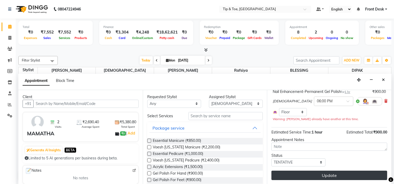
type input "[DATE]"
click at [358, 171] on button "Update" at bounding box center [329, 175] width 116 height 9
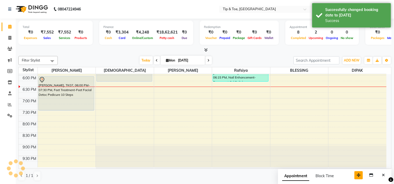
scroll to position [0, 0]
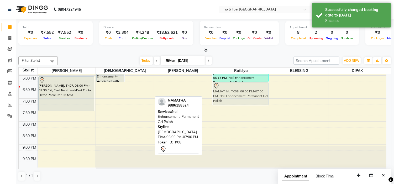
drag, startPoint x: 135, startPoint y: 85, endPoint x: 235, endPoint y: 93, distance: 101.0
click at [235, 93] on tr "AMEYA PRASAD, TK07, 06:00 PM-07:30 PM, Feet Treatment-Feet Facial Detoc Pedicur…" at bounding box center [202, 18] width 367 height 300
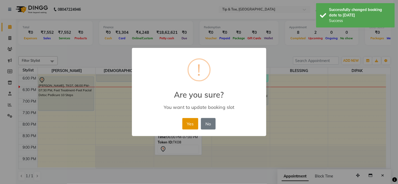
click at [189, 124] on button "Yes" at bounding box center [190, 124] width 16 height 12
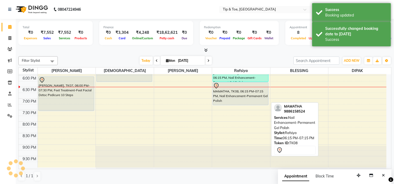
click at [251, 90] on div "MAMATHA, TK08, 06:15 PM-07:15 PM, Nail Enhancement-Permanent Gel Polish" at bounding box center [240, 94] width 55 height 23
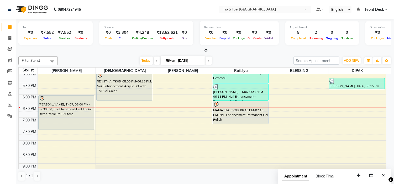
scroll to position [177, 0]
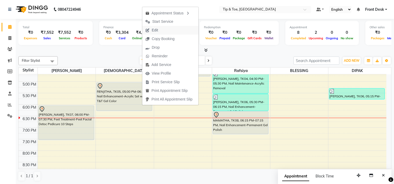
click at [160, 26] on span "Edit" at bounding box center [151, 30] width 19 height 9
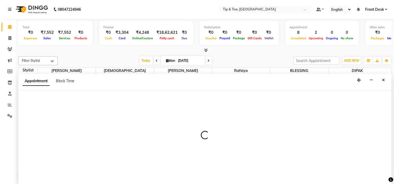
scroll to position [0, 0]
select select "tentative"
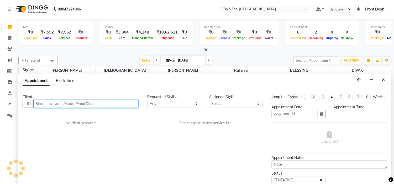
type input "[DATE]"
select select "1020"
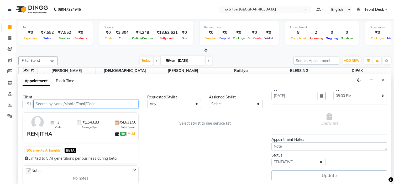
select select "37611"
select select "2436"
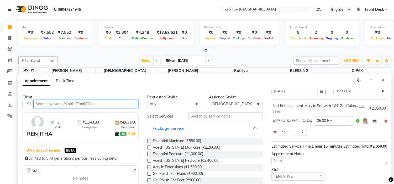
scroll to position [0, 0]
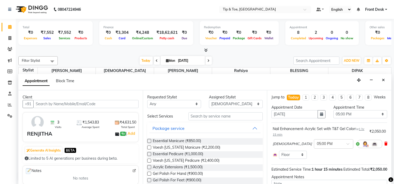
click at [384, 146] on icon at bounding box center [385, 144] width 3 height 4
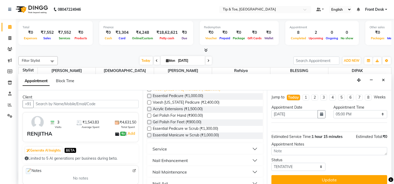
scroll to position [87, 0]
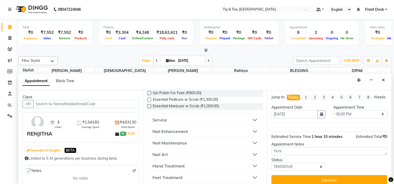
click at [197, 131] on button "Nail Enhancement" at bounding box center [204, 131] width 111 height 9
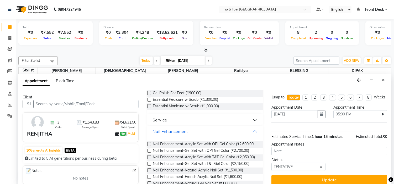
scroll to position [116, 0]
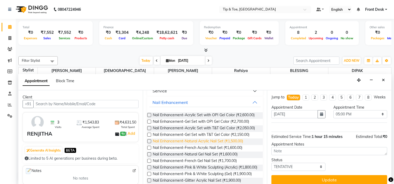
click at [237, 145] on span "Nail Enhancement-Natural Acrylic Nail Set (₹1,500.00)" at bounding box center [198, 142] width 90 height 7
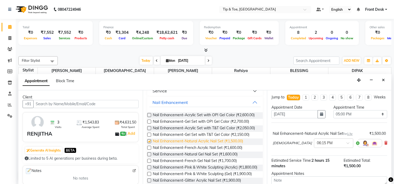
checkbox input "false"
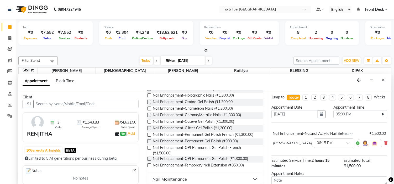
scroll to position [291, 0]
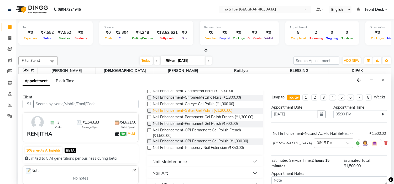
click at [226, 115] on span "Nail Enhancement-Glitter Gel Polish (₹1,200.00)" at bounding box center [192, 111] width 79 height 7
checkbox input "false"
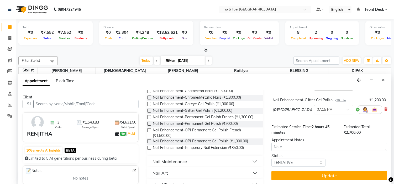
scroll to position [62, 0]
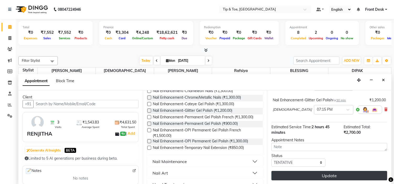
click at [355, 174] on button "Update" at bounding box center [329, 175] width 116 height 9
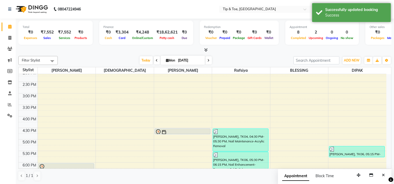
scroll to position [148, 0]
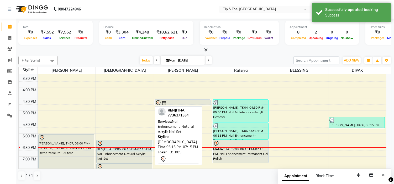
drag, startPoint x: 135, startPoint y: 147, endPoint x: 135, endPoint y: 144, distance: 3.4
click at [135, 144] on div "ELLERY, TK02, 11:15 AM-12:45 PM, Feet Treatment-Vedic Valley Pedicure RENJITHA,…" at bounding box center [125, 76] width 58 height 300
select select "37611"
select select "tentative"
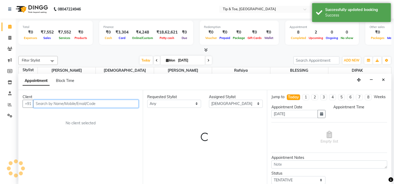
select select "1095"
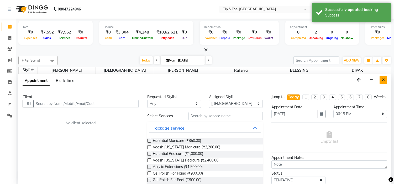
click at [382, 80] on icon "Close" at bounding box center [383, 80] width 3 height 4
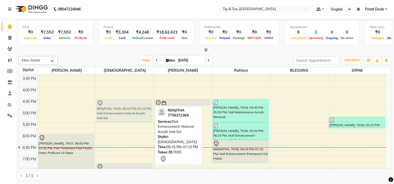
drag, startPoint x: 138, startPoint y: 152, endPoint x: 140, endPoint y: 112, distance: 39.4
click at [140, 112] on div "ELLERY, TK02, 11:15 AM-12:45 PM, Feet Treatment-Vedic Valley Pedicure RENJITHA,…" at bounding box center [125, 76] width 58 height 300
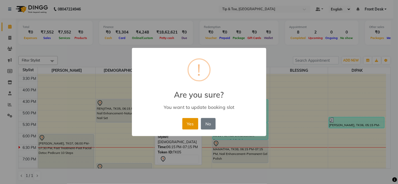
click at [195, 122] on button "Yes" at bounding box center [190, 124] width 16 height 12
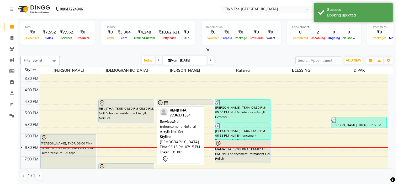
scroll to position [177, 0]
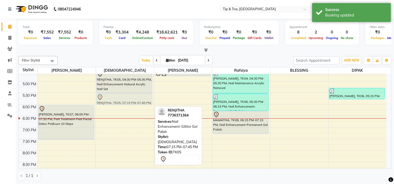
drag, startPoint x: 132, startPoint y: 140, endPoint x: 138, endPoint y: 99, distance: 41.8
click at [138, 99] on div "ELLERY, TK02, 11:15 AM-12:45 PM, Feet Treatment-Vedic Valley Pedicure RENJITHA,…" at bounding box center [125, 47] width 58 height 300
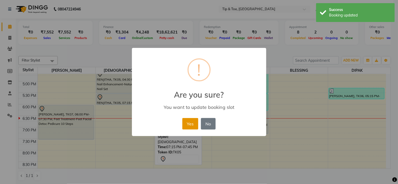
click at [192, 123] on button "Yes" at bounding box center [190, 124] width 16 height 12
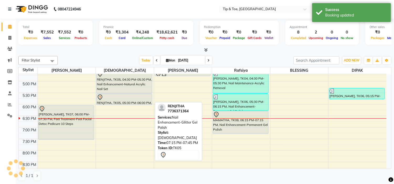
click at [142, 96] on div at bounding box center [124, 97] width 55 height 6
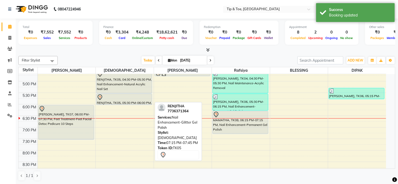
select select "7"
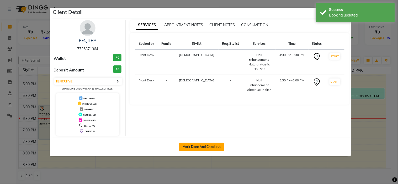
click at [193, 146] on button "Mark Done And Checkout" at bounding box center [201, 147] width 45 height 8
select select "service"
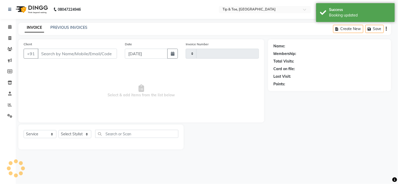
type input "0990"
select select "5360"
type input "7736371364"
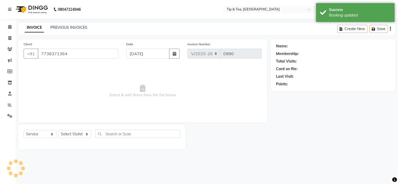
select select "37611"
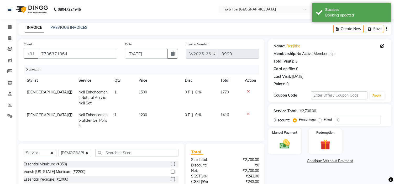
click at [146, 92] on td "1500" at bounding box center [158, 98] width 46 height 23
select select "37611"
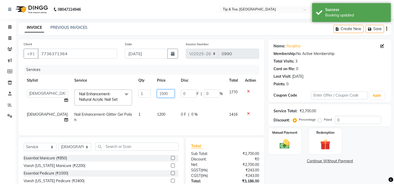
click at [159, 92] on input "1500" at bounding box center [166, 94] width 18 height 8
type input "1"
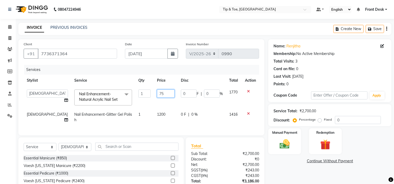
type input "750"
drag, startPoint x: 162, startPoint y: 116, endPoint x: 165, endPoint y: 117, distance: 3.5
click at [163, 116] on td "1200" at bounding box center [166, 117] width 24 height 17
select select "37611"
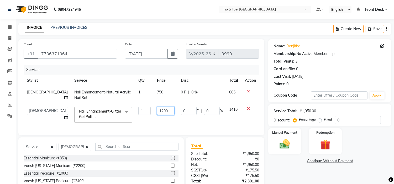
click at [158, 112] on input "1200" at bounding box center [166, 111] width 18 height 8
type input "1"
type input "600"
click at [160, 121] on td "600" at bounding box center [166, 115] width 24 height 22
select select "37611"
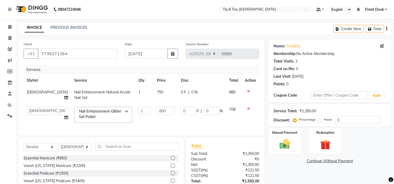
scroll to position [43, 0]
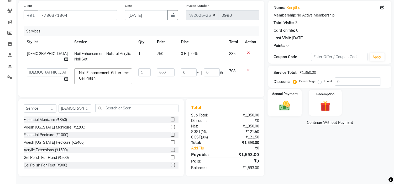
click at [284, 106] on img at bounding box center [284, 106] width 17 height 12
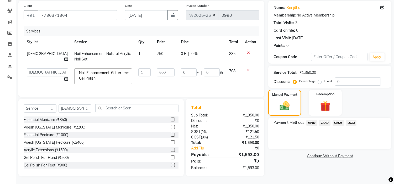
click at [323, 120] on span "CARD" at bounding box center [324, 123] width 11 height 6
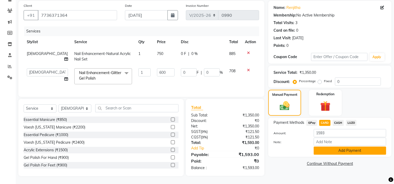
click at [328, 147] on button "Add Payment" at bounding box center [349, 151] width 72 height 8
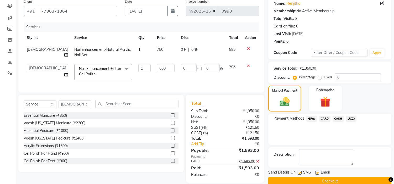
drag, startPoint x: 317, startPoint y: 174, endPoint x: 319, endPoint y: 184, distance: 10.6
click at [317, 174] on label at bounding box center [317, 173] width 4 height 4
click at [317, 174] on input "checkbox" at bounding box center [316, 172] width 3 height 3
checkbox input "false"
click at [320, 180] on button "Checkout" at bounding box center [329, 182] width 123 height 8
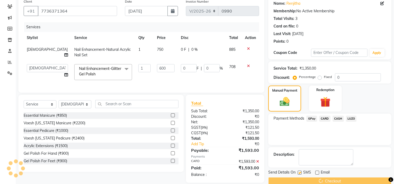
scroll to position [53, 0]
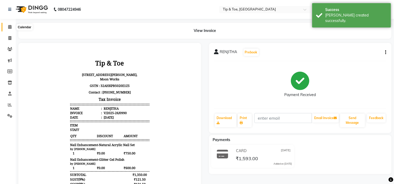
click at [8, 27] on icon at bounding box center [9, 27] width 3 height 4
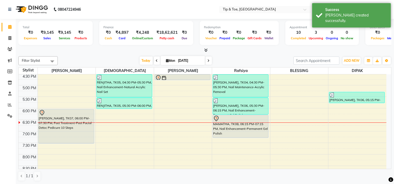
scroll to position [175, 0]
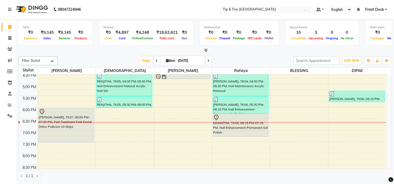
click at [124, 113] on div "9:00 AM 9:30 AM 10:00 AM 10:30 AM 11:00 AM 11:30 AM 12:00 PM 12:30 PM 1:00 PM 1…" at bounding box center [202, 50] width 367 height 300
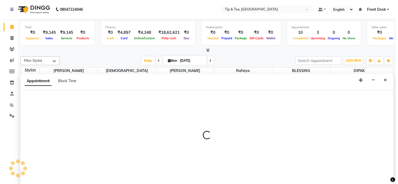
scroll to position [0, 0]
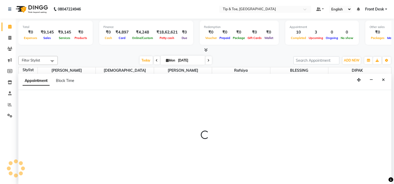
select select "37611"
select select "1080"
select select "tentative"
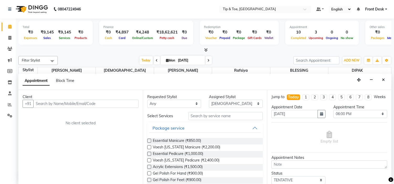
click at [54, 104] on input "text" at bounding box center [85, 104] width 105 height 8
type input "8547126283"
click at [129, 103] on span "Add Client" at bounding box center [128, 103] width 18 height 5
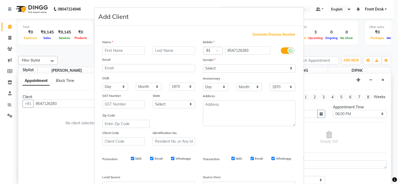
click at [123, 50] on input "text" at bounding box center [124, 51] width 42 height 8
type input "RIYA"
click at [244, 70] on select "Select [DEMOGRAPHIC_DATA] [DEMOGRAPHIC_DATA] Other Prefer Not To Say" at bounding box center [249, 69] width 93 height 8
select select "[DEMOGRAPHIC_DATA]"
click at [203, 65] on select "Select [DEMOGRAPHIC_DATA] [DEMOGRAPHIC_DATA] Other Prefer Not To Say" at bounding box center [249, 69] width 93 height 8
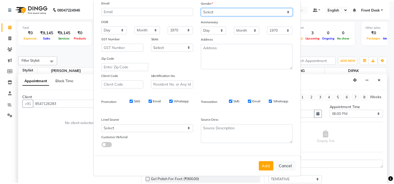
scroll to position [58, 0]
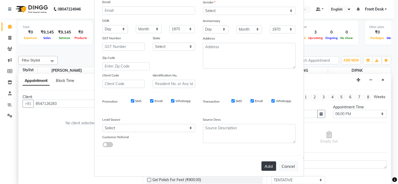
click at [265, 166] on button "Add" at bounding box center [268, 166] width 15 height 9
select select
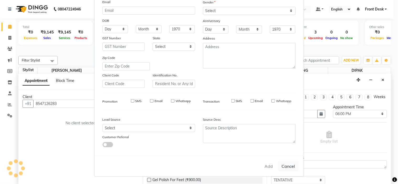
select select
checkbox input "false"
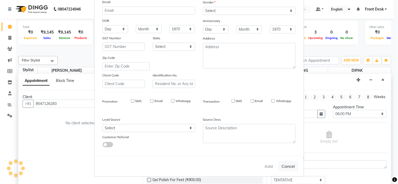
checkbox input "false"
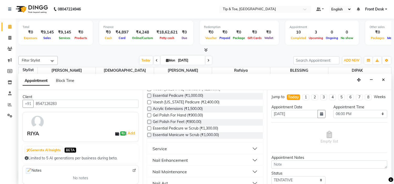
scroll to position [87, 0]
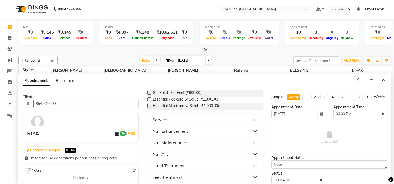
click at [193, 131] on button "Nail Enhancement" at bounding box center [204, 131] width 111 height 9
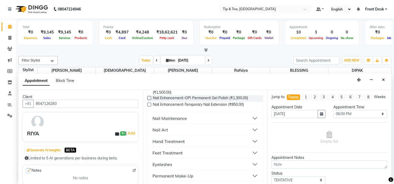
scroll to position [320, 0]
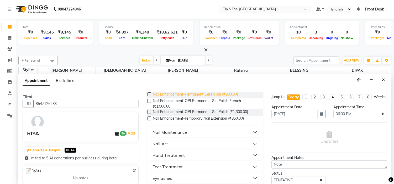
click at [226, 98] on span "Nail Enhancement-Permanent Gel Polish (₹900.00)" at bounding box center [195, 95] width 85 height 7
checkbox input "false"
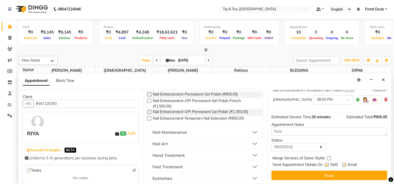
scroll to position [43, 0]
click at [343, 165] on label at bounding box center [344, 165] width 4 height 4
click at [343, 165] on input "checkbox" at bounding box center [343, 165] width 3 height 3
checkbox input "false"
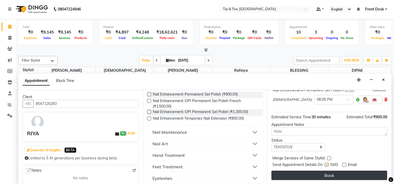
click at [354, 176] on button "Book" at bounding box center [329, 175] width 116 height 9
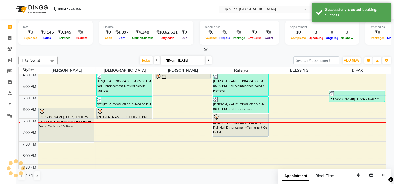
scroll to position [0, 0]
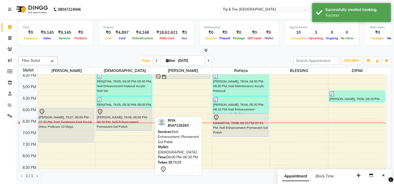
drag, startPoint x: 136, startPoint y: 119, endPoint x: 138, endPoint y: 126, distance: 7.8
click at [138, 126] on div "ELLERY, TK02, 11:15 AM-12:45 PM, Feet Treatment-Vedic Valley Pedicure RENJITHA,…" at bounding box center [125, 50] width 58 height 300
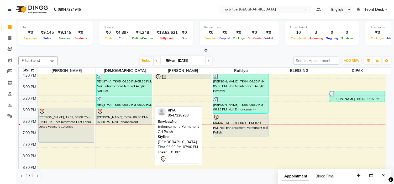
drag, startPoint x: 116, startPoint y: 130, endPoint x: 117, endPoint y: 125, distance: 4.5
click at [117, 125] on div "ELLERY, TK02, 11:15 AM-12:45 PM, Feet Treatment-Vedic Valley Pedicure RENJITHA,…" at bounding box center [125, 50] width 58 height 300
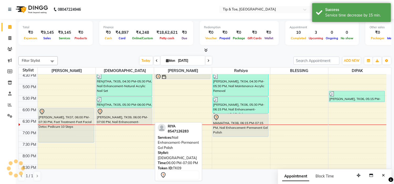
click at [126, 119] on div "RIYA, TK09, 06:00 PM-07:00 PM, Nail Enhancement-Permanent Gel Polish" at bounding box center [123, 117] width 55 height 17
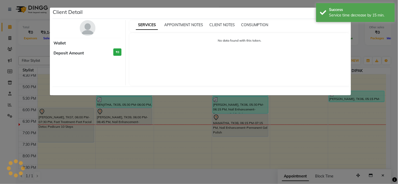
select select "7"
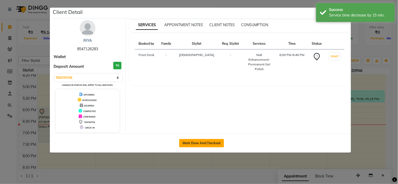
click at [190, 143] on button "Mark Done And Checkout" at bounding box center [201, 143] width 45 height 8
select select "5360"
select select "service"
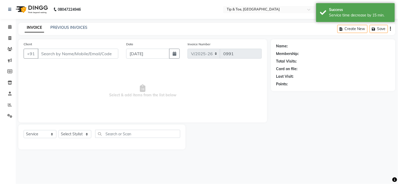
type input "8547126283"
select select "37611"
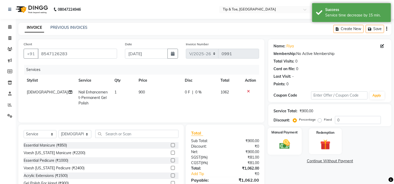
click at [289, 145] on img at bounding box center [284, 144] width 17 height 12
click at [313, 162] on span "GPay" at bounding box center [311, 162] width 11 height 6
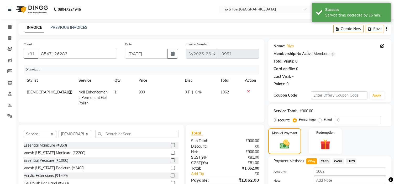
scroll to position [29, 0]
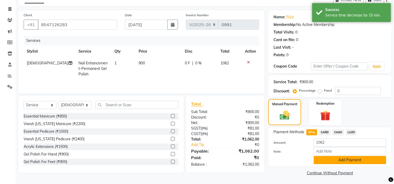
click at [336, 161] on button "Add Payment" at bounding box center [349, 160] width 72 height 8
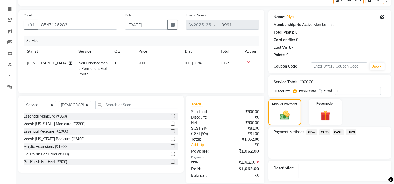
scroll to position [51, 0]
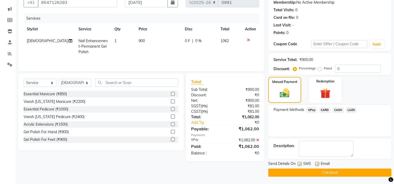
click at [317, 165] on label at bounding box center [317, 164] width 4 height 4
click at [317, 165] on input "checkbox" at bounding box center [316, 164] width 3 height 3
checkbox input "false"
click at [315, 171] on button "Checkout" at bounding box center [329, 173] width 123 height 8
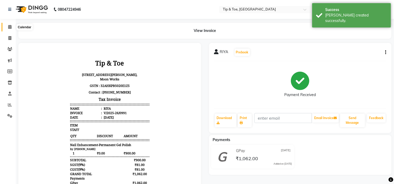
click at [6, 25] on span at bounding box center [9, 27] width 9 height 6
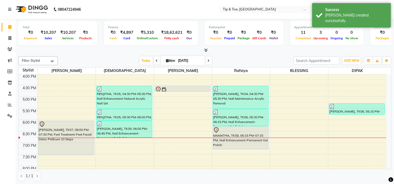
scroll to position [204, 0]
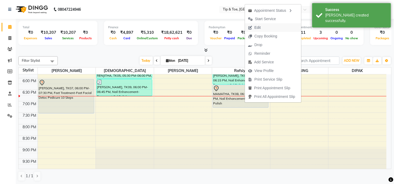
click at [262, 25] on span "Edit" at bounding box center [254, 27] width 19 height 9
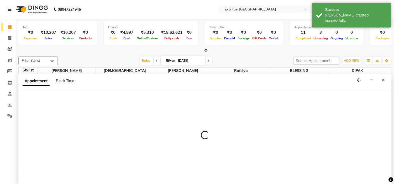
scroll to position [0, 0]
select select "tentative"
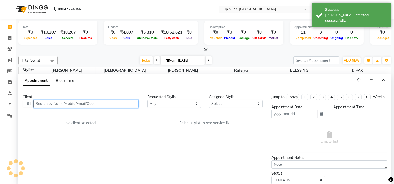
type input "[DATE]"
select select "48143"
select select "1095"
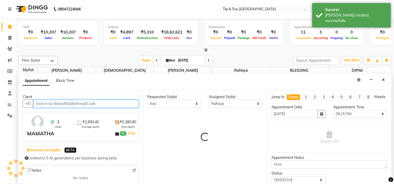
scroll to position [206, 0]
select select "2436"
